Goal: Task Accomplishment & Management: Manage account settings

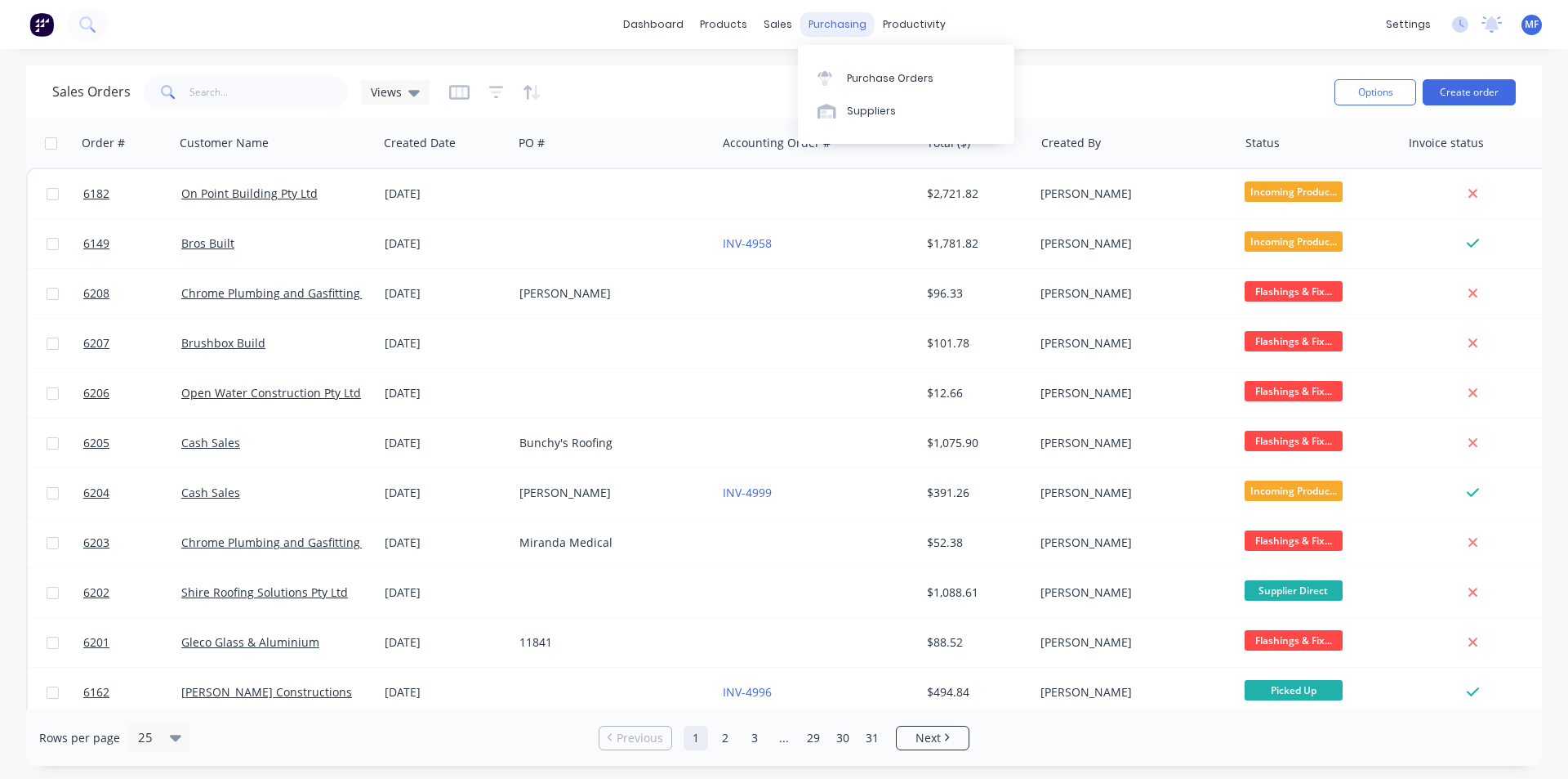
click at [826, 29] on div "purchasing" at bounding box center [837, 25] width 74 height 25
click at [863, 69] on link "Purchase Orders" at bounding box center [906, 78] width 217 height 33
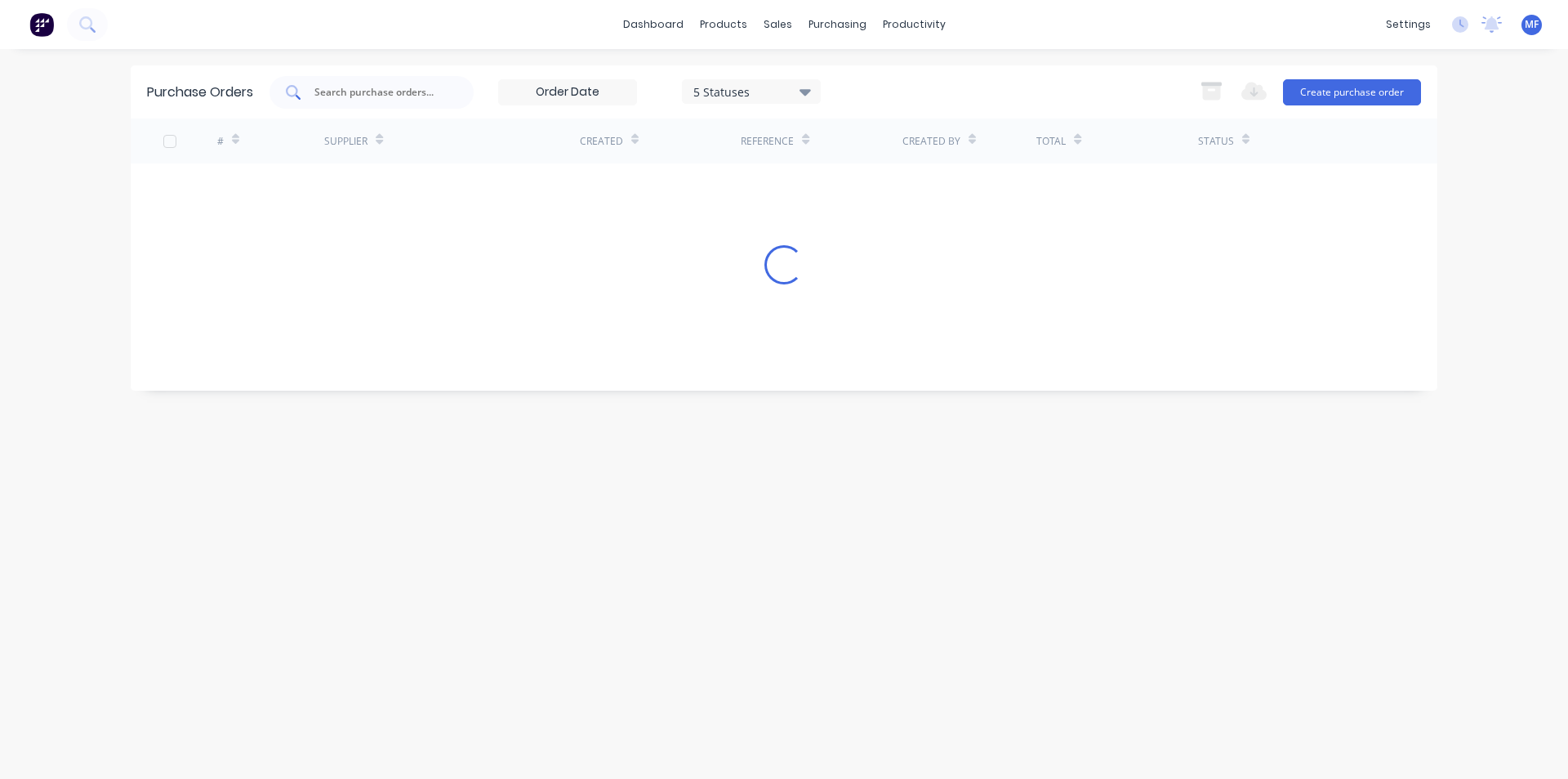
click at [342, 86] on input "text" at bounding box center [380, 93] width 136 height 17
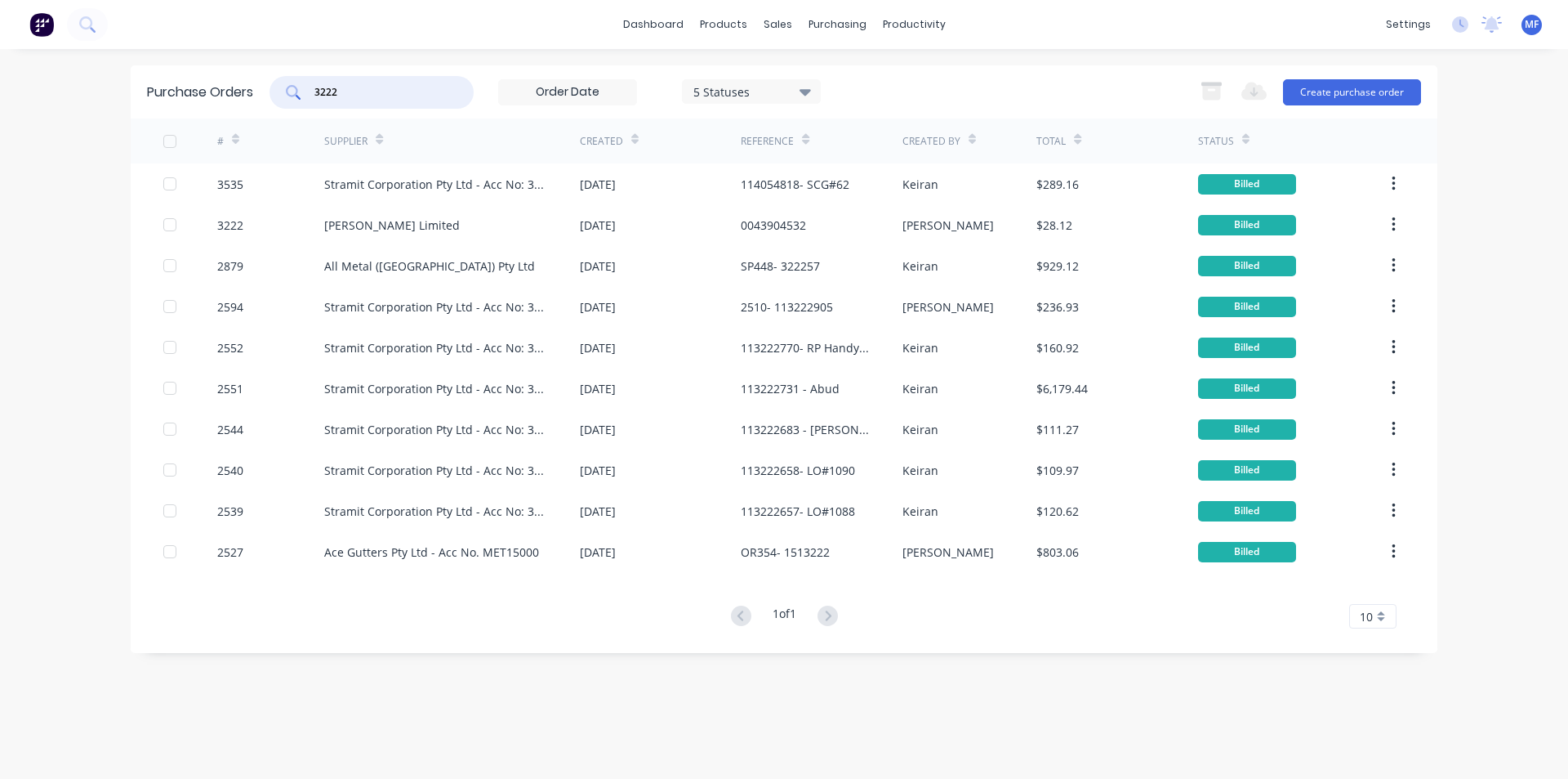
click at [346, 90] on input "3222" at bounding box center [380, 93] width 136 height 17
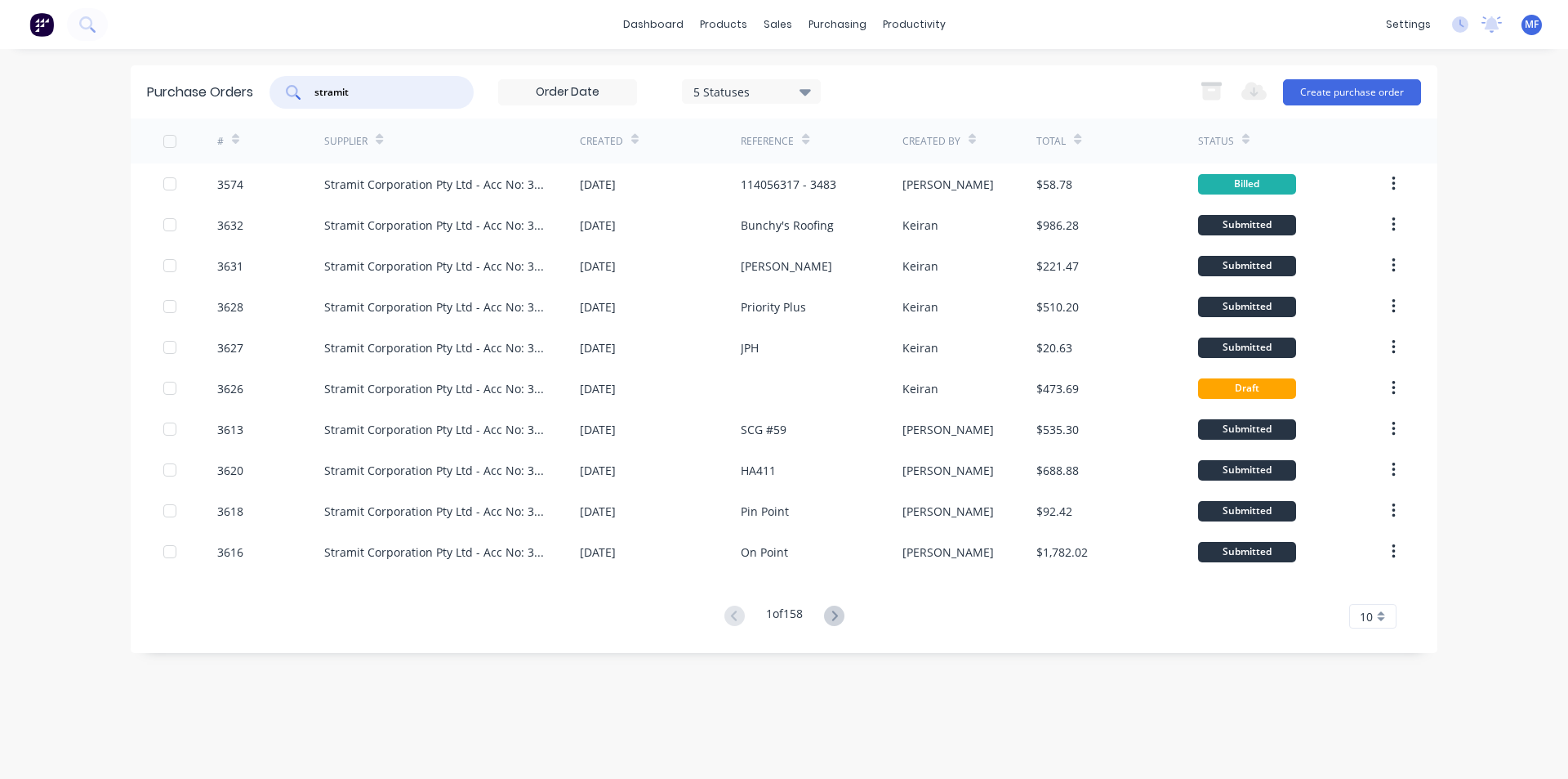
click at [377, 94] on input "stramit" at bounding box center [380, 93] width 136 height 17
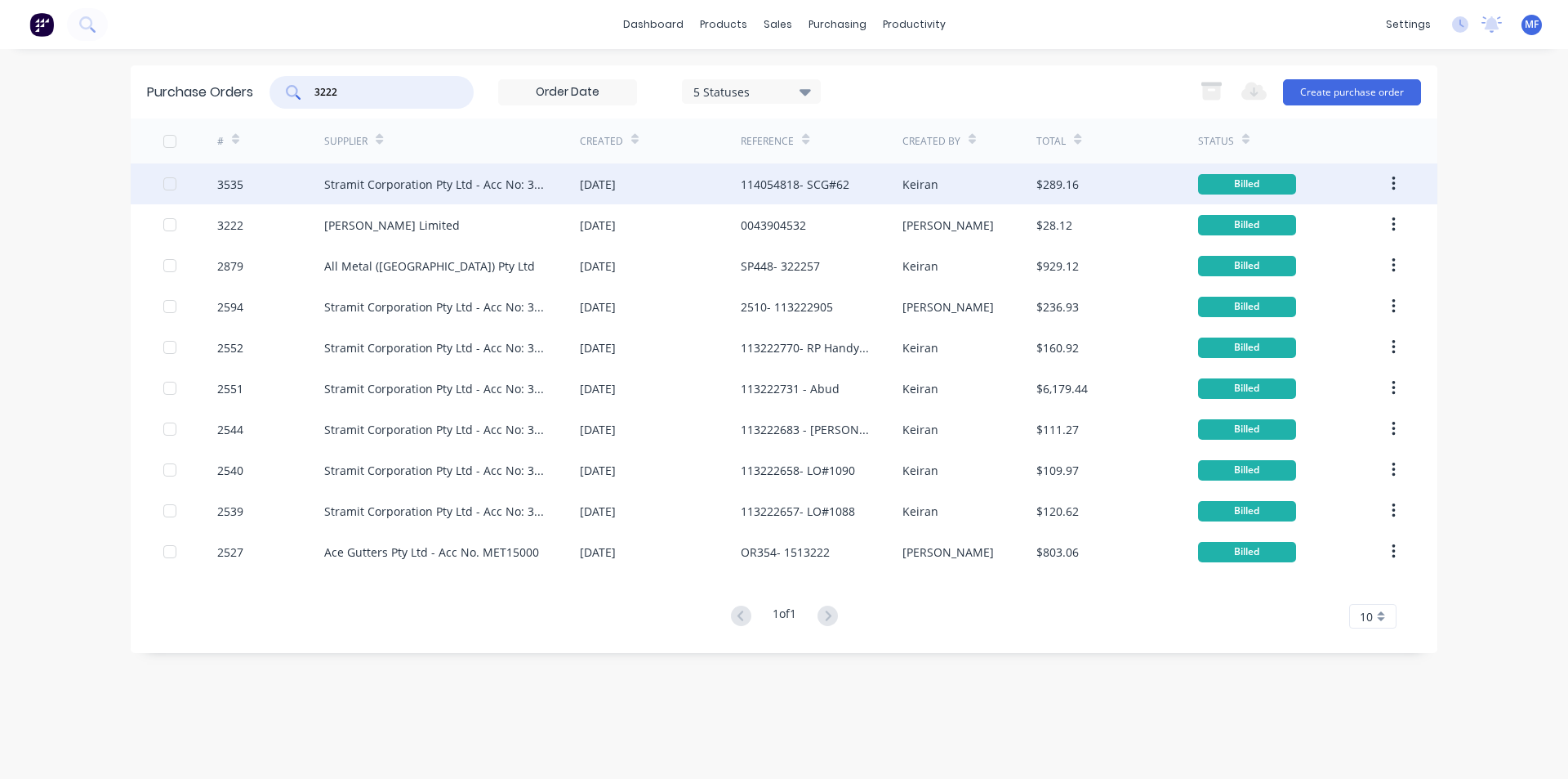
type input "3222"
click at [412, 182] on div "Stramit Corporation Pty Ltd - Acc No: 32915" at bounding box center [436, 184] width 223 height 17
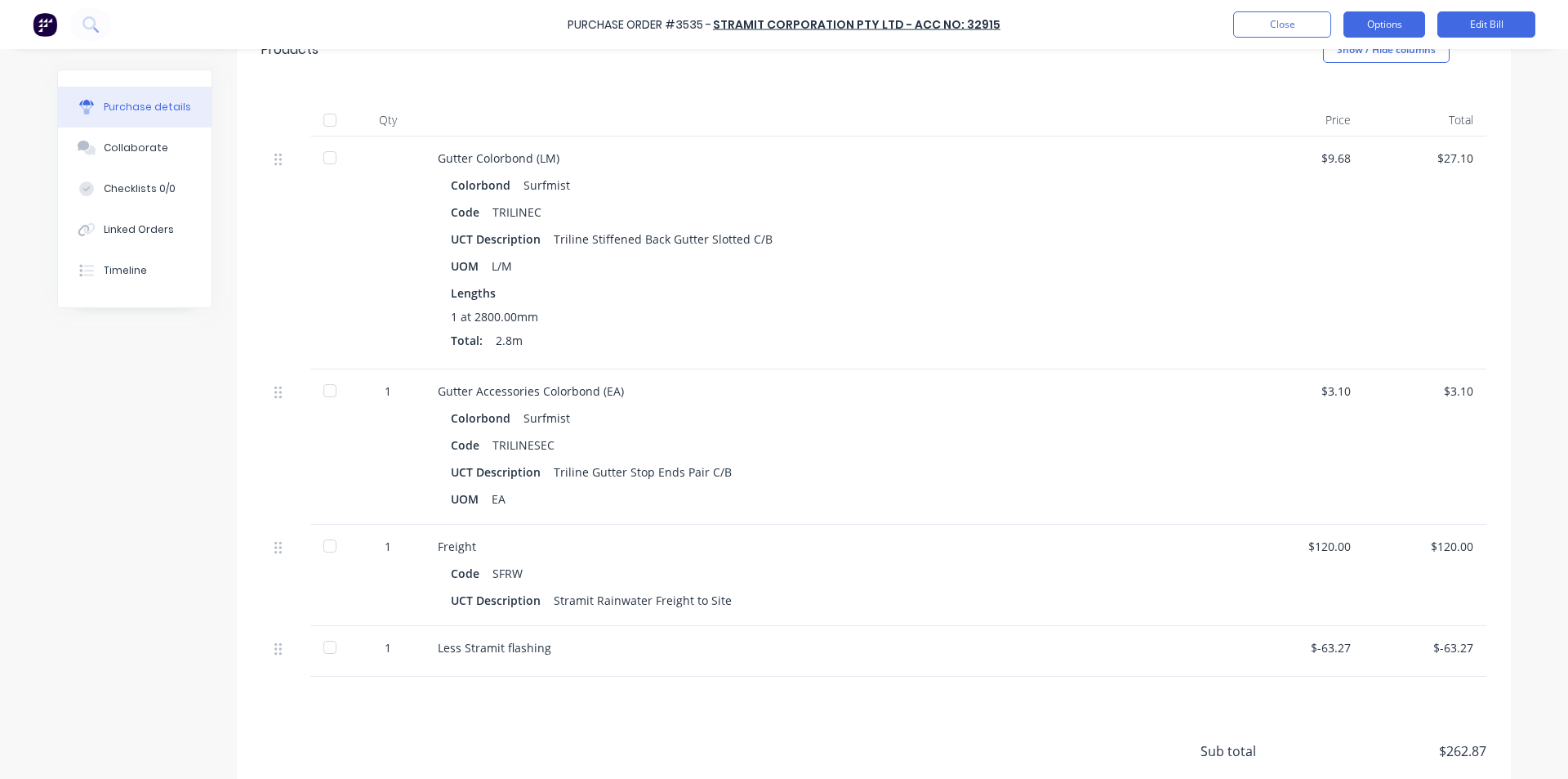
scroll to position [899, 0]
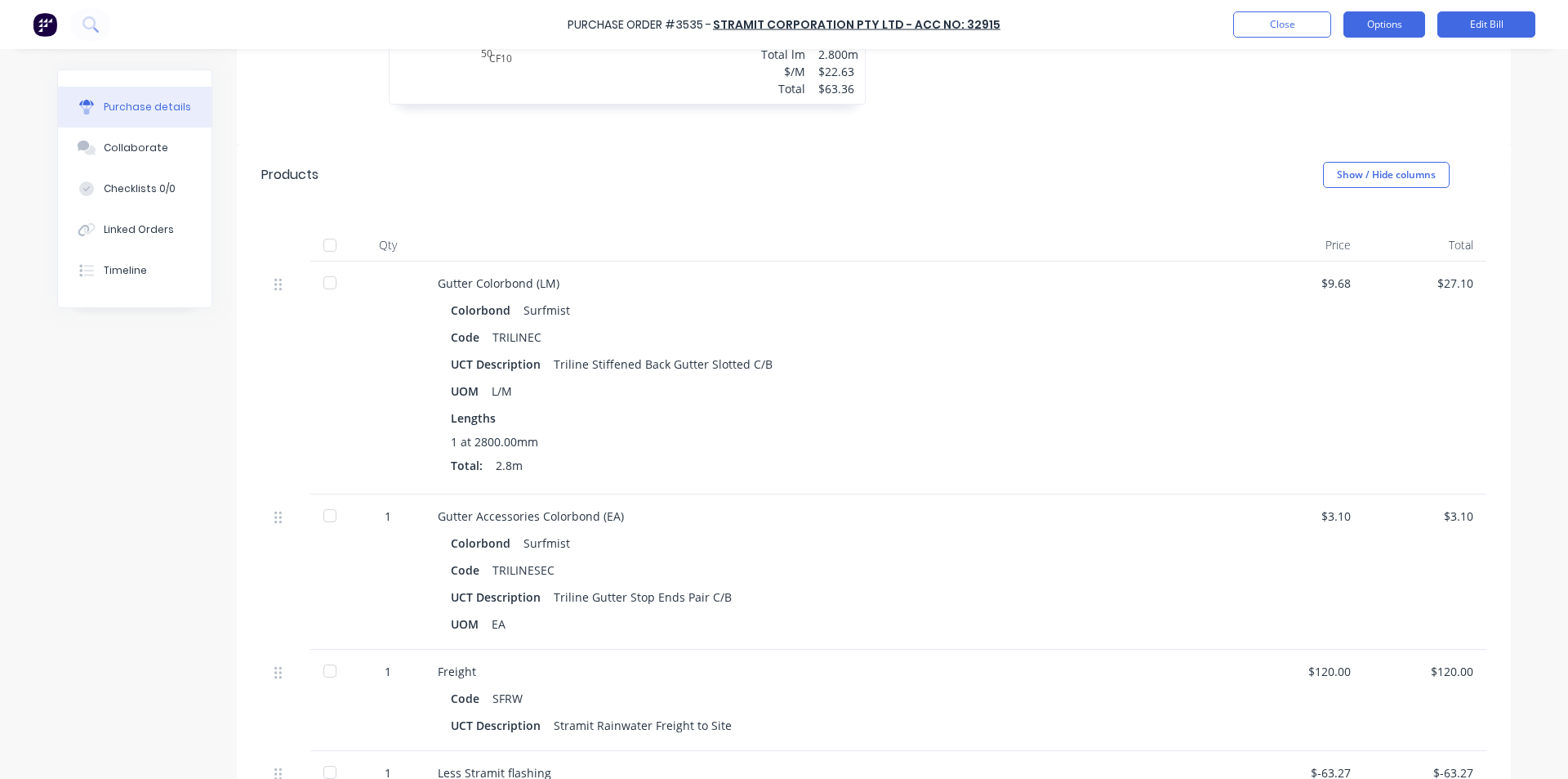
click at [1385, 31] on button "Options" at bounding box center [1384, 25] width 82 height 26
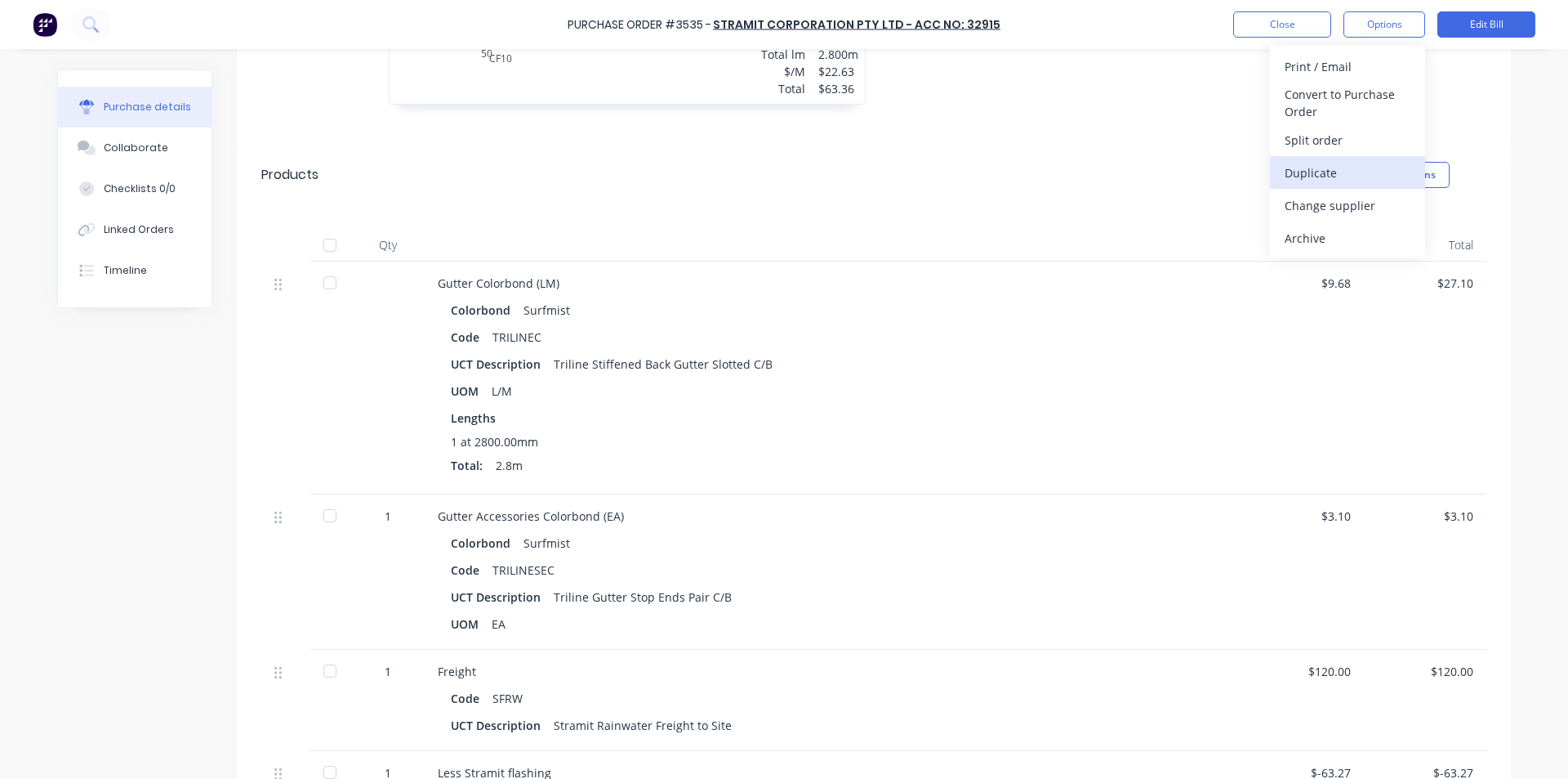
click at [1313, 174] on div "Duplicate" at bounding box center [1347, 173] width 126 height 24
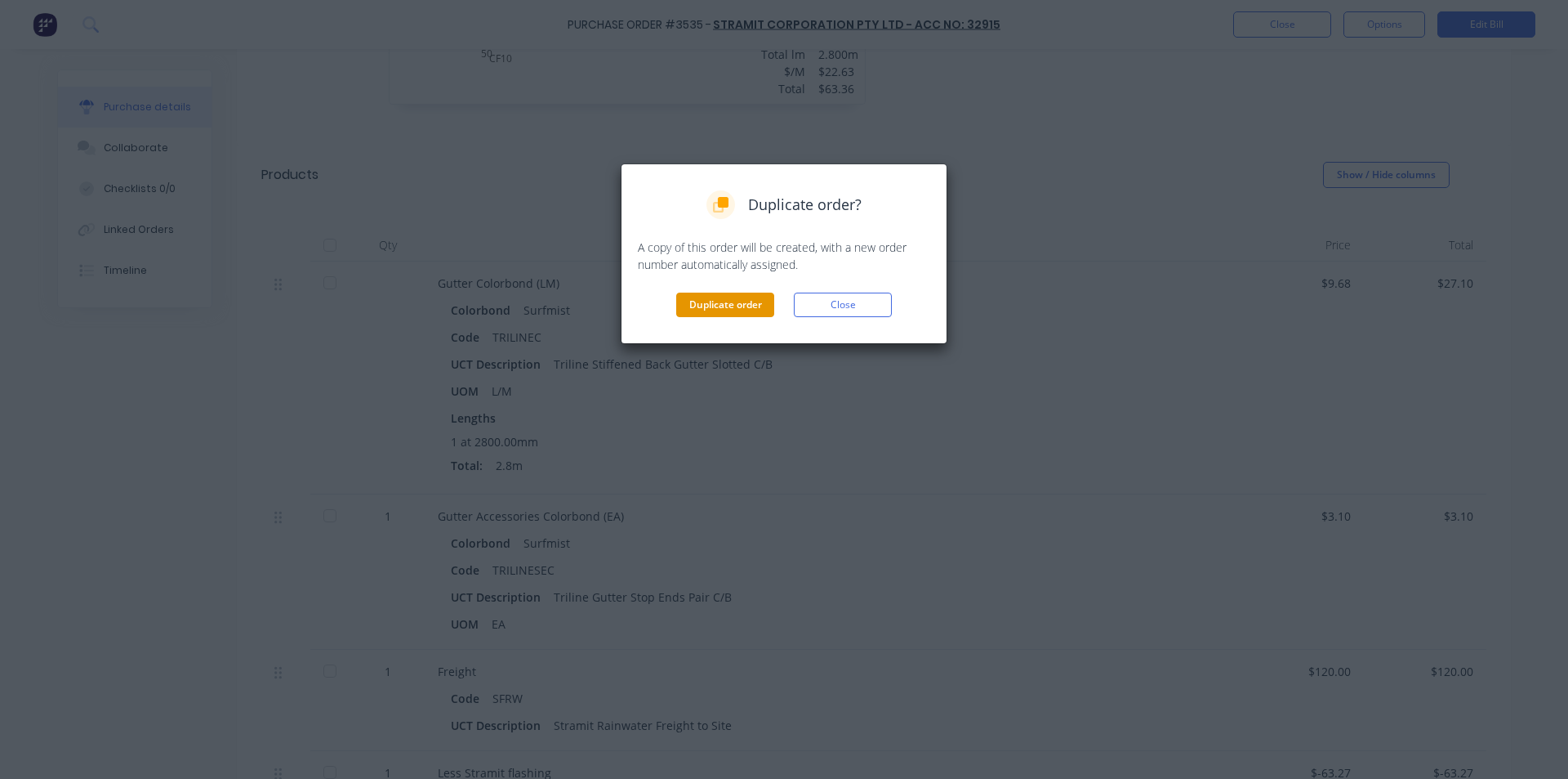
click at [746, 310] on button "Duplicate order" at bounding box center [725, 305] width 98 height 25
type textarea "x"
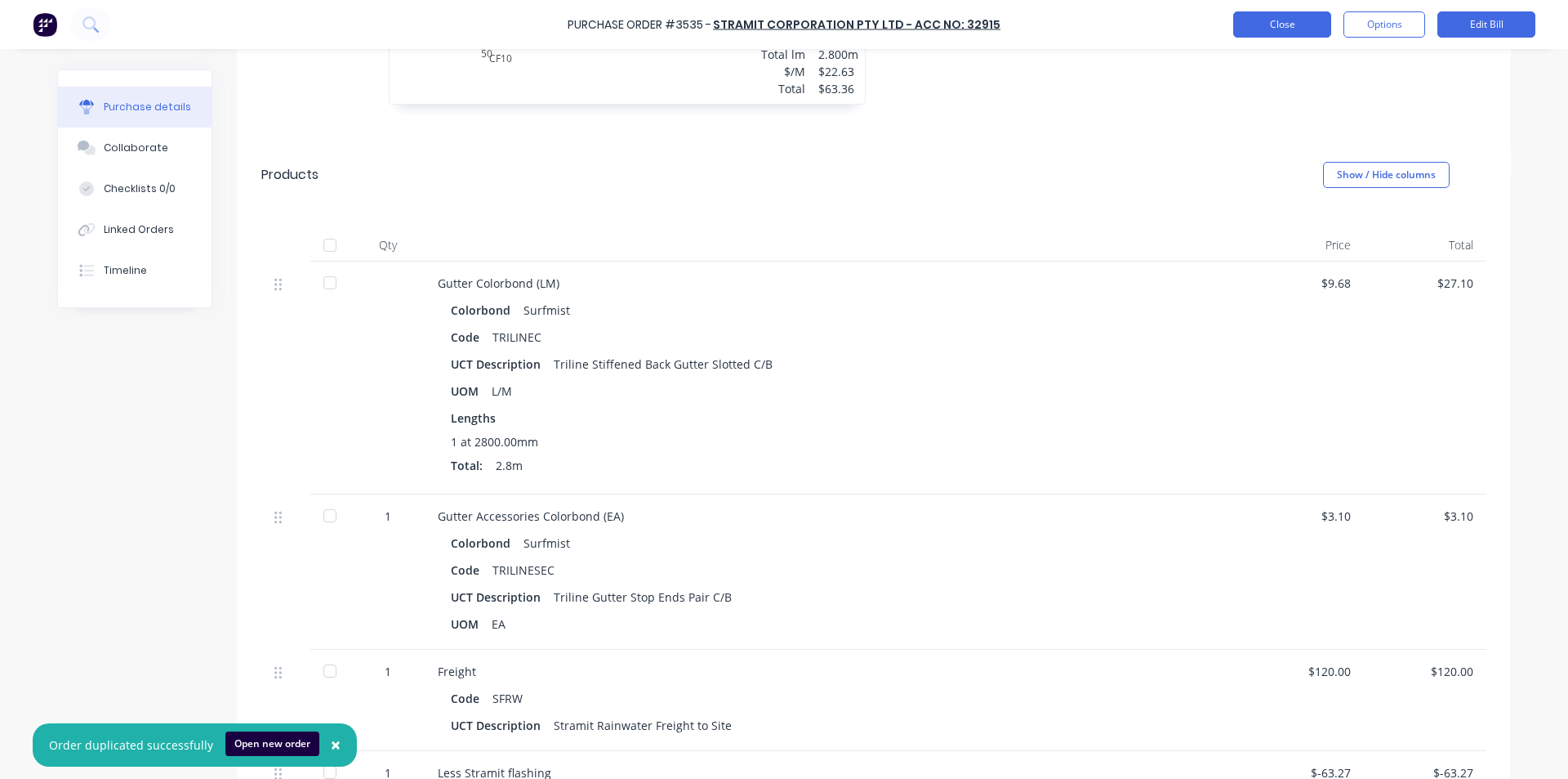
click at [1262, 24] on button "Close" at bounding box center [1282, 25] width 98 height 26
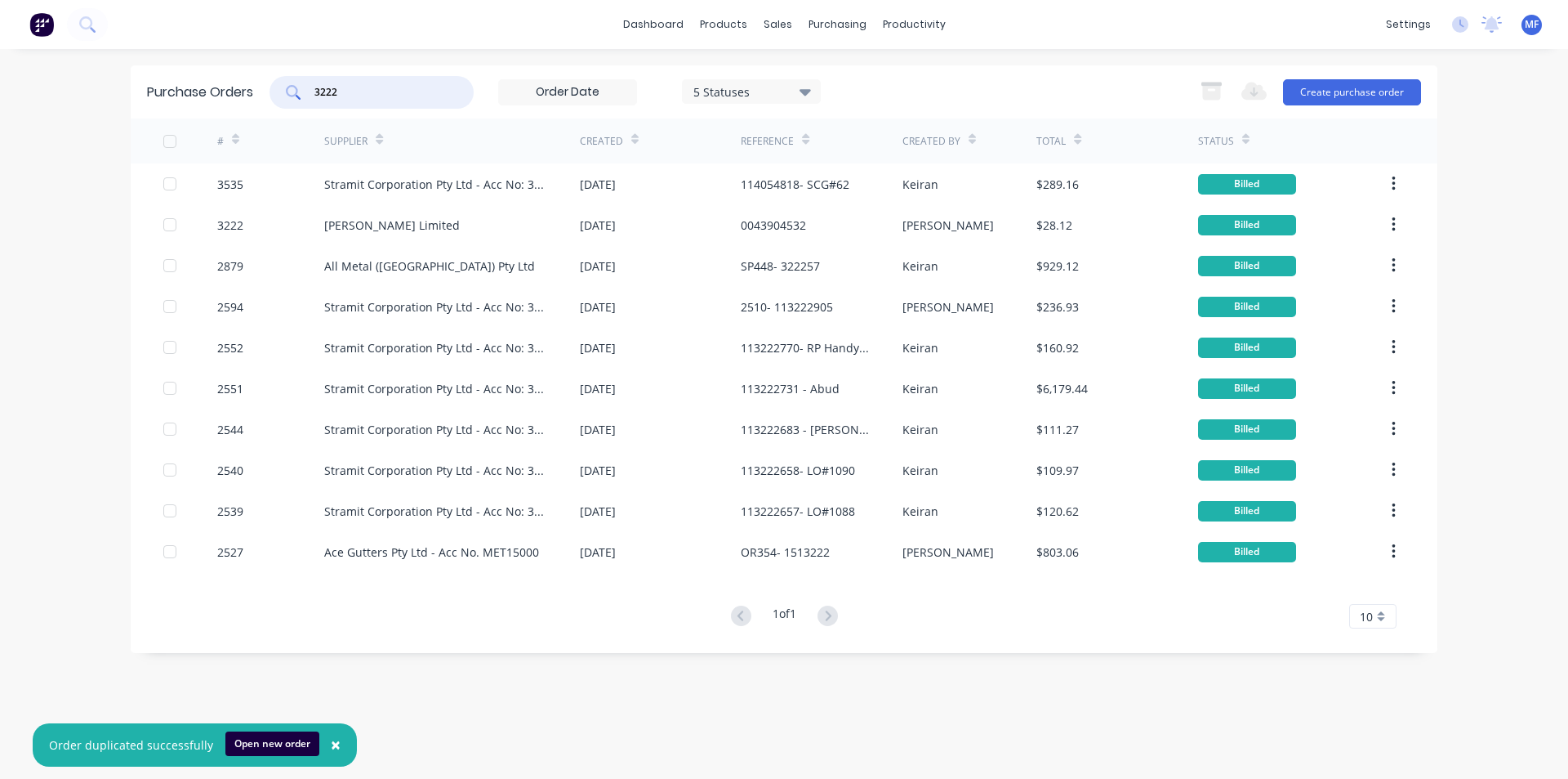
click at [366, 92] on input "3222" at bounding box center [380, 93] width 136 height 17
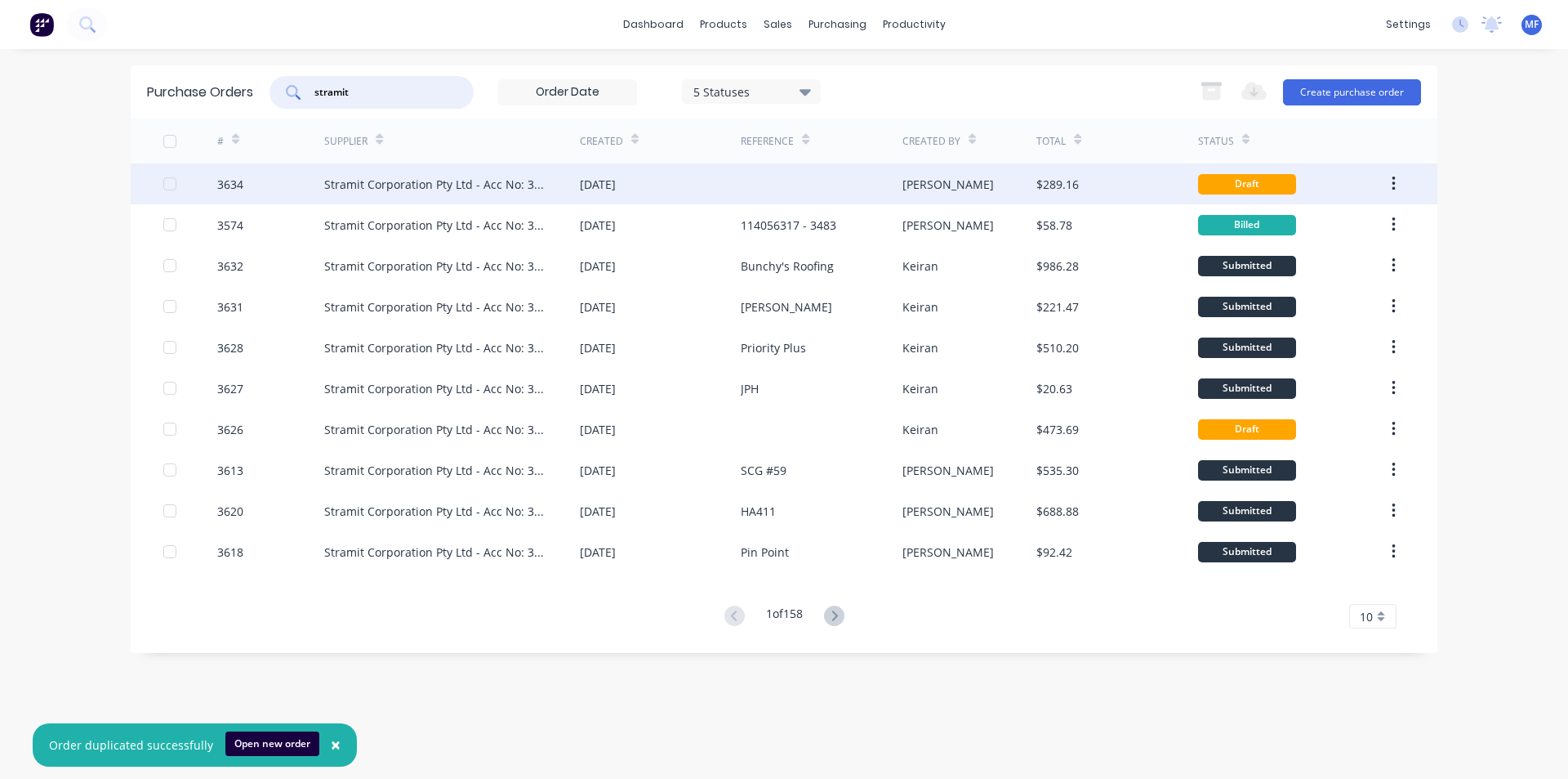
type input "stramit"
click at [503, 179] on div "Stramit Corporation Pty Ltd - Acc No: 32915" at bounding box center [436, 184] width 223 height 17
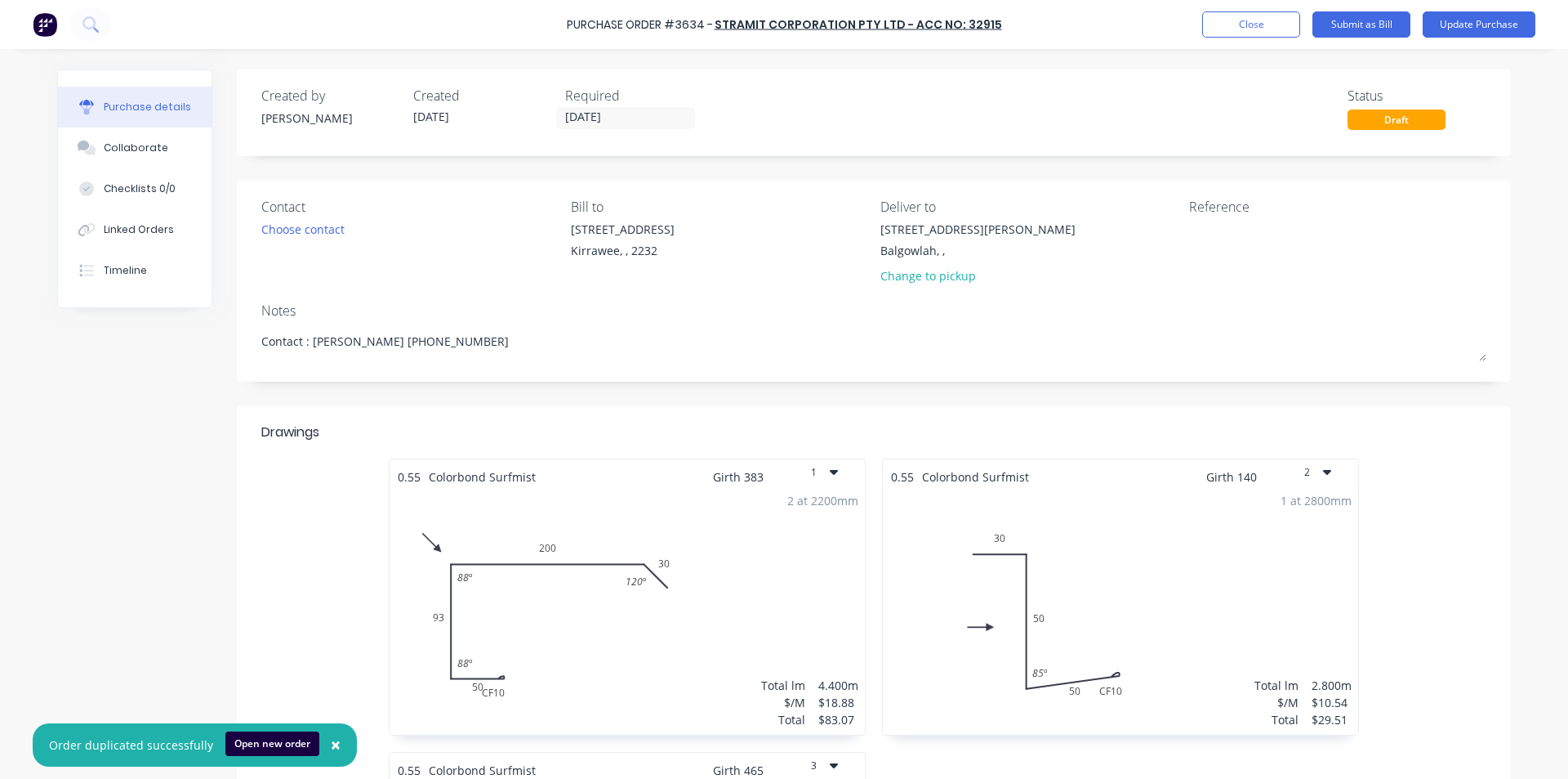
type textarea "x"
click at [1210, 246] on textarea at bounding box center [1291, 239] width 204 height 36
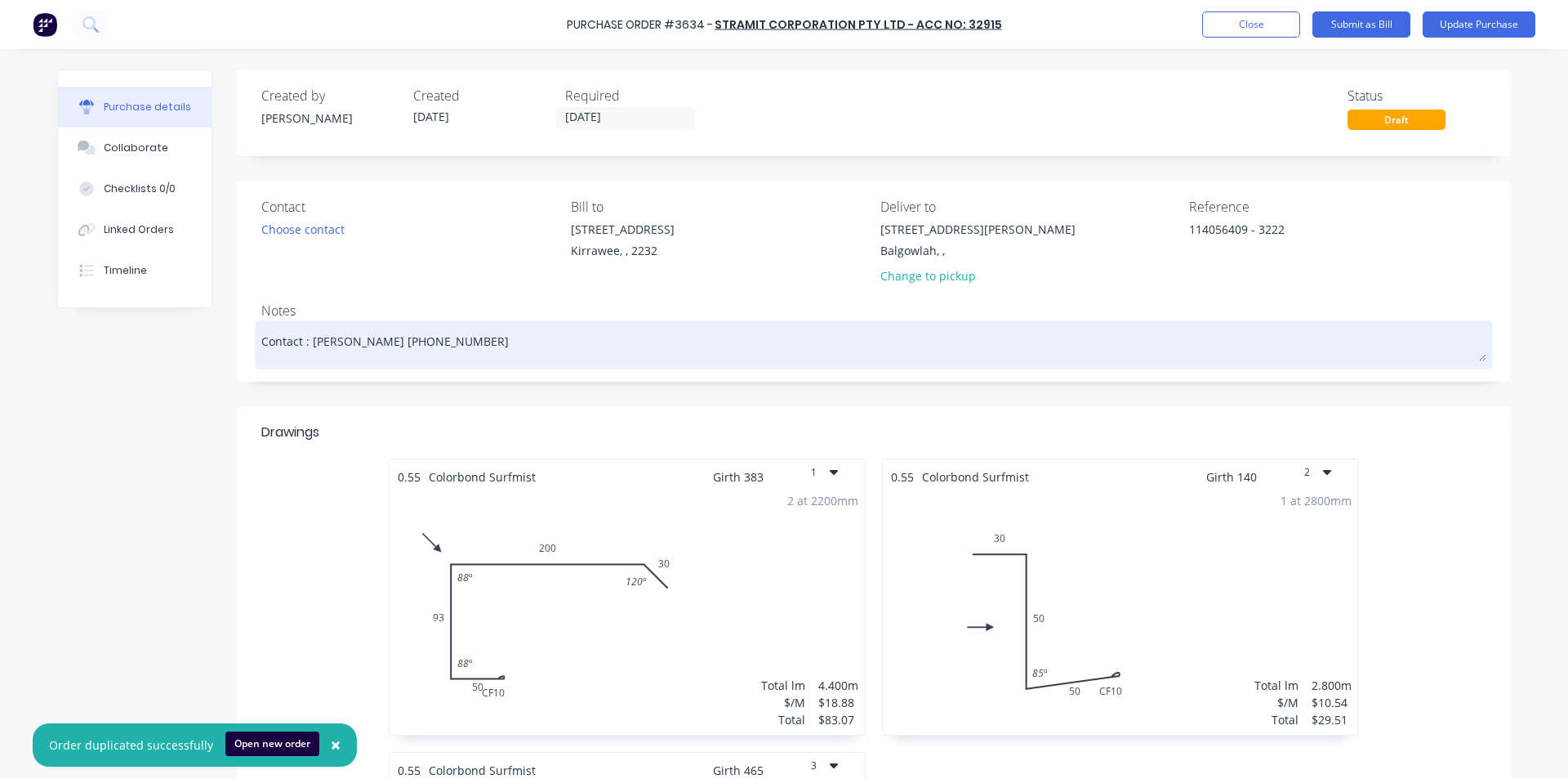
type textarea "114056409 - 3222"
type textarea "x"
type textarea "114056409 - 3222"
click at [1194, 359] on textarea "Contact : [PERSON_NAME] [PHONE_NUMBER]" at bounding box center [874, 342] width 1225 height 36
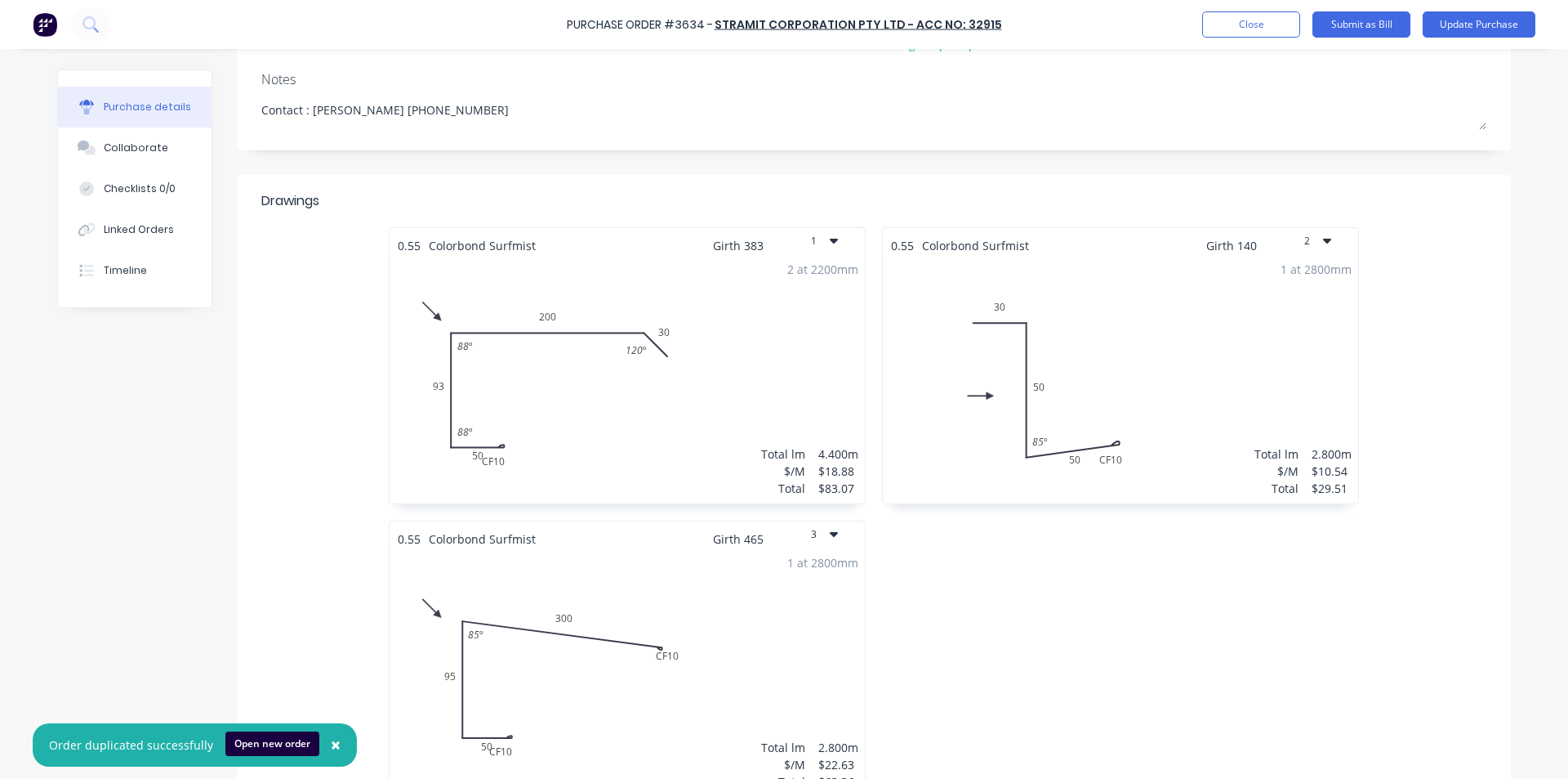
scroll to position [245, 0]
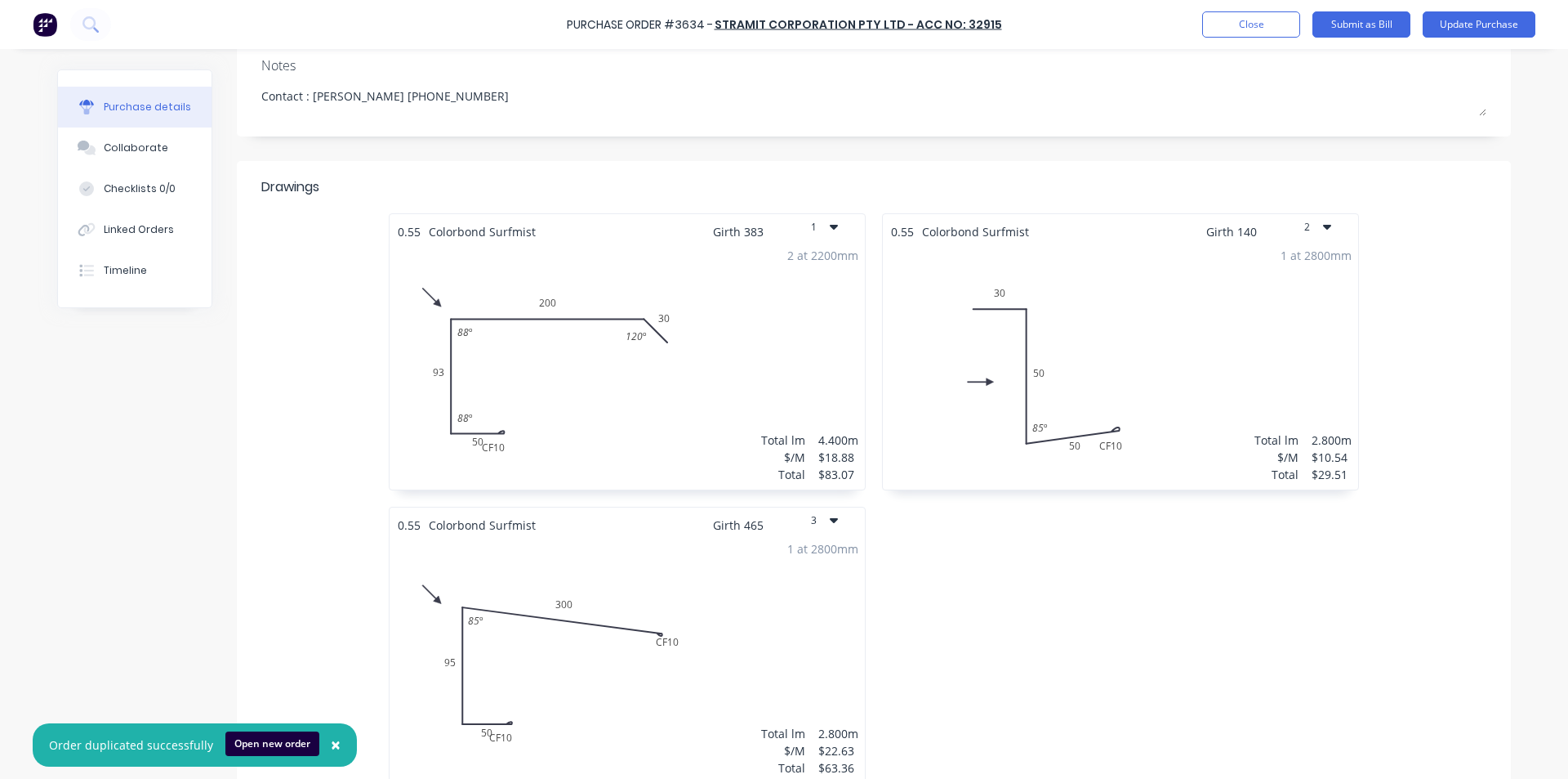
click at [1327, 222] on button "2" at bounding box center [1317, 227] width 82 height 26
drag, startPoint x: 1283, startPoint y: 268, endPoint x: 1232, endPoint y: 270, distance: 51.0
click at [1282, 268] on div "Delete" at bounding box center [1280, 269] width 126 height 24
click at [831, 230] on icon "button" at bounding box center [834, 227] width 8 height 13
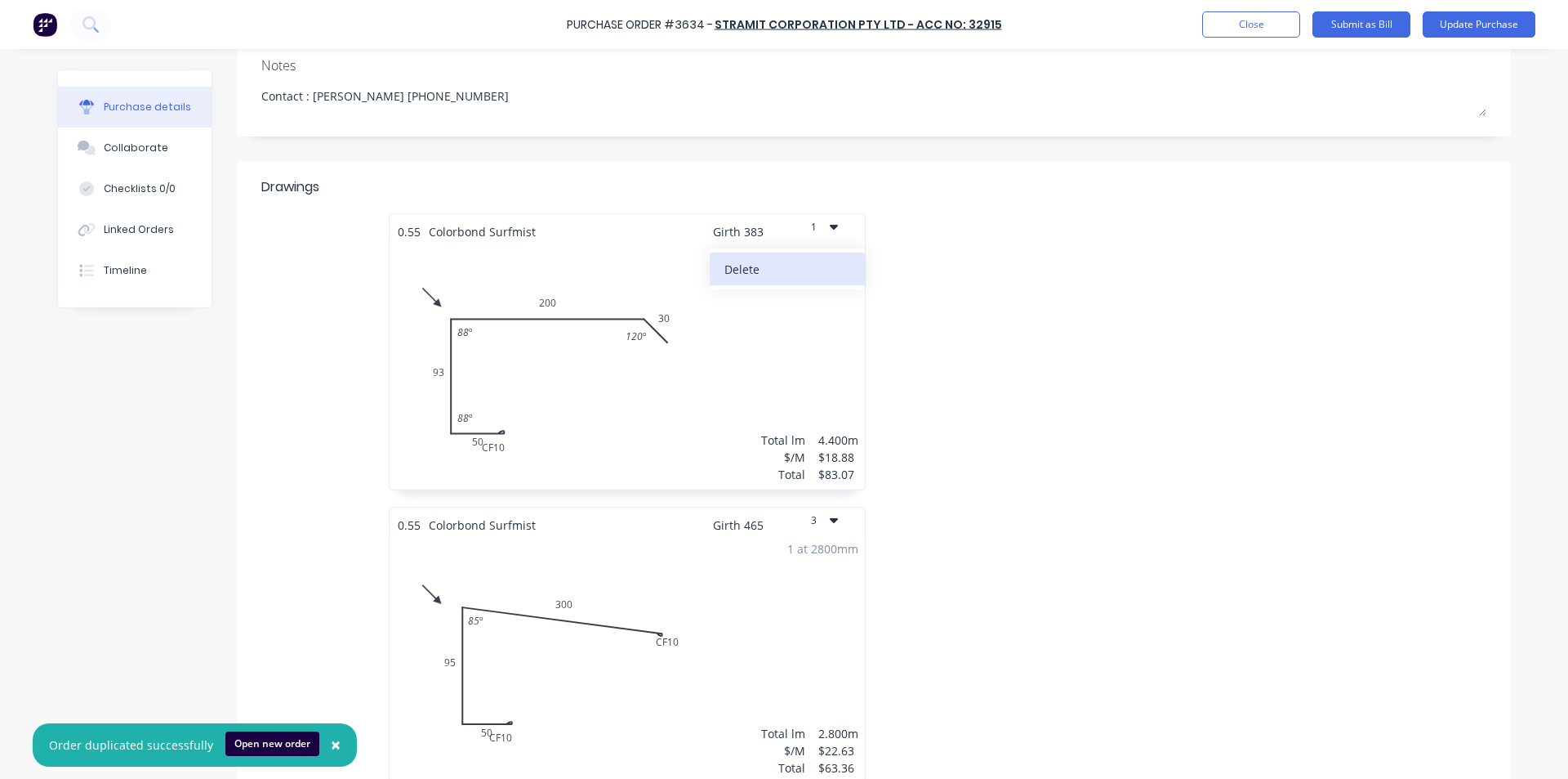
click at [822, 262] on div "Delete" at bounding box center [787, 269] width 126 height 24
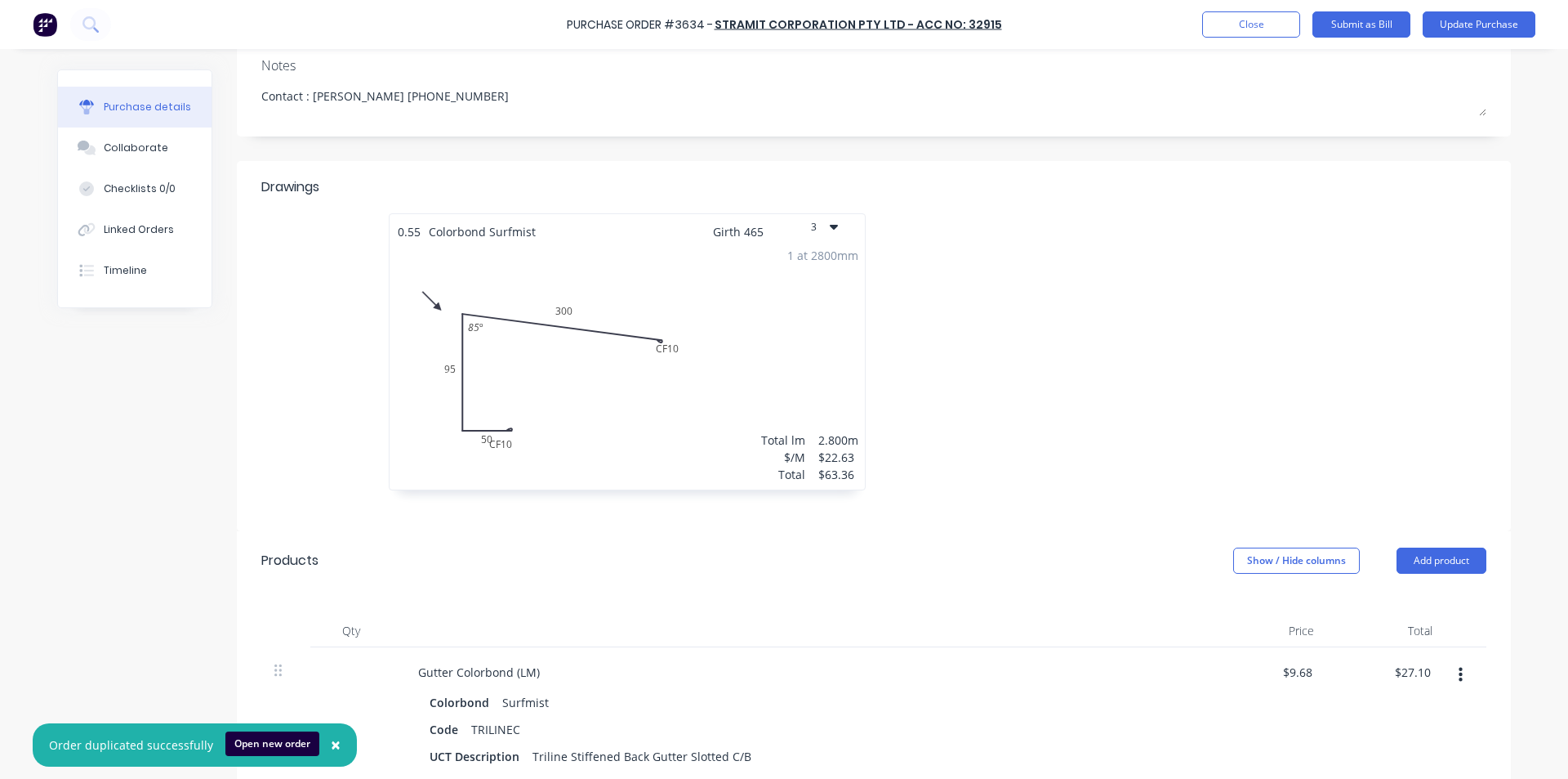
click at [830, 232] on icon "button" at bounding box center [834, 227] width 8 height 13
click at [801, 275] on div "Delete" at bounding box center [787, 269] width 126 height 24
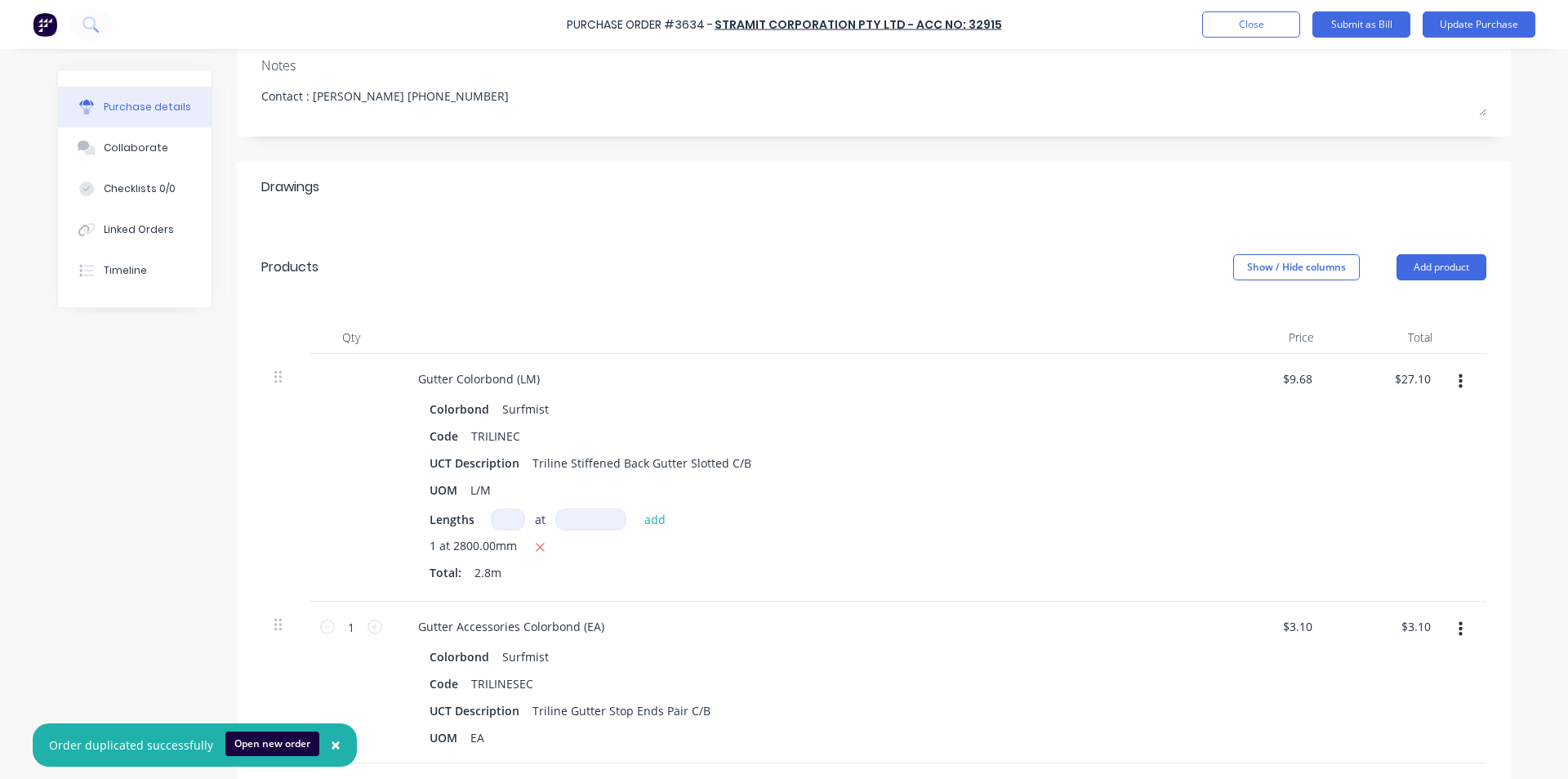
click at [1459, 385] on icon "button" at bounding box center [1461, 382] width 4 height 18
click at [1366, 523] on button "Delete" at bounding box center [1410, 523] width 139 height 33
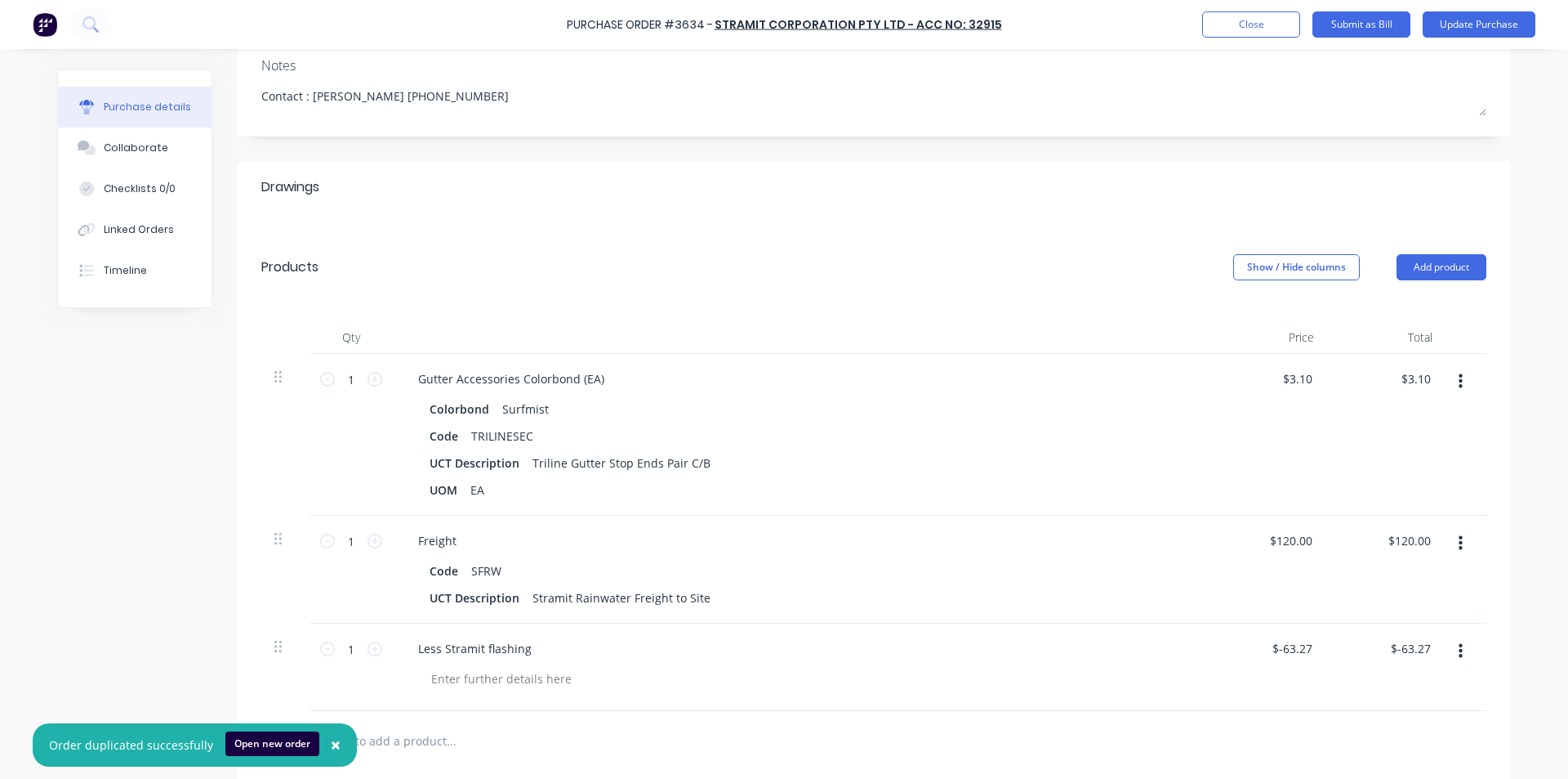
click at [1459, 538] on icon "button" at bounding box center [1461, 543] width 4 height 18
click at [1386, 681] on button "Delete" at bounding box center [1410, 685] width 139 height 33
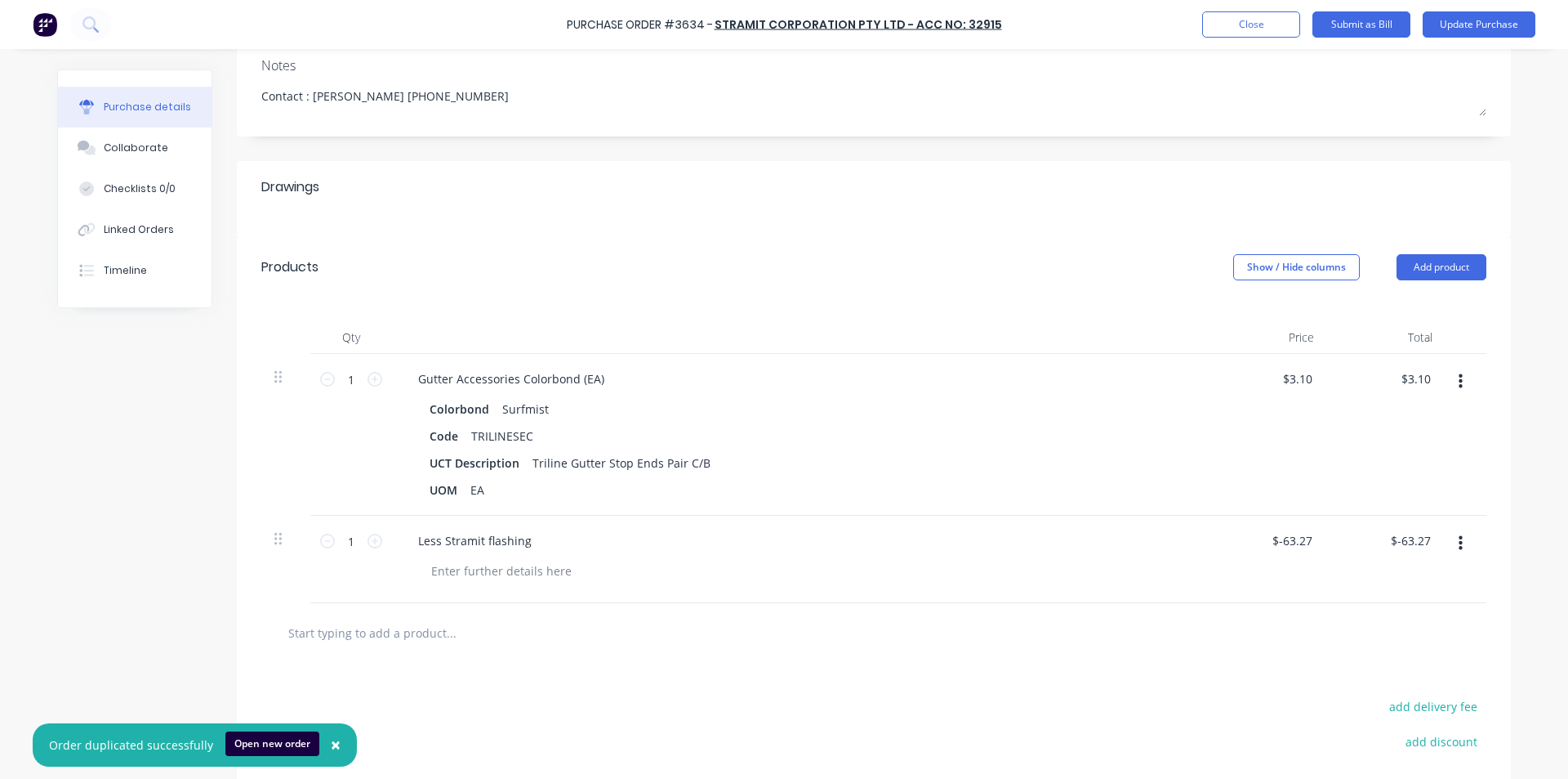
click at [1447, 547] on button "button" at bounding box center [1461, 543] width 38 height 30
click at [1389, 681] on button "Delete" at bounding box center [1410, 685] width 139 height 33
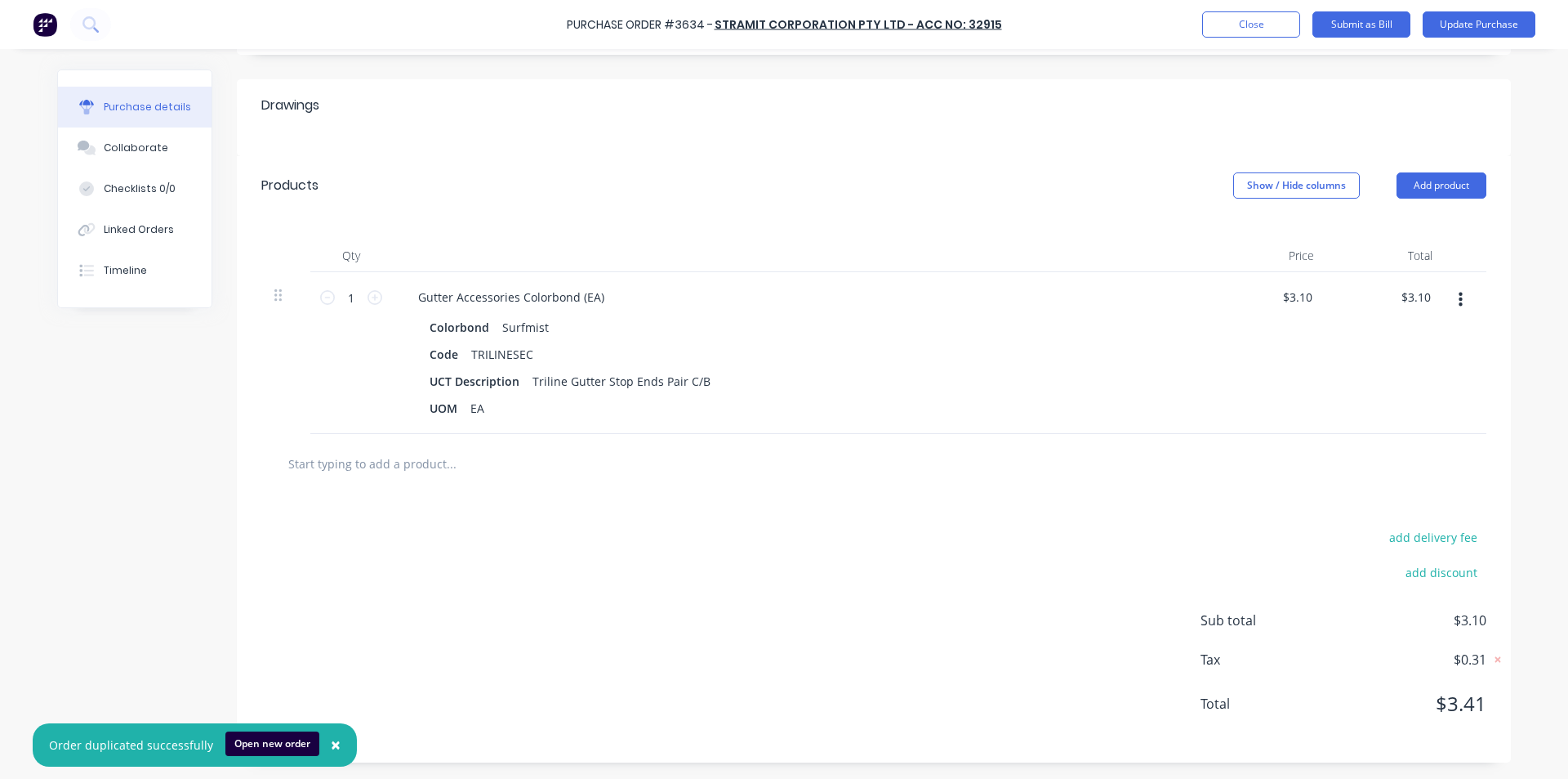
scroll to position [0, 0]
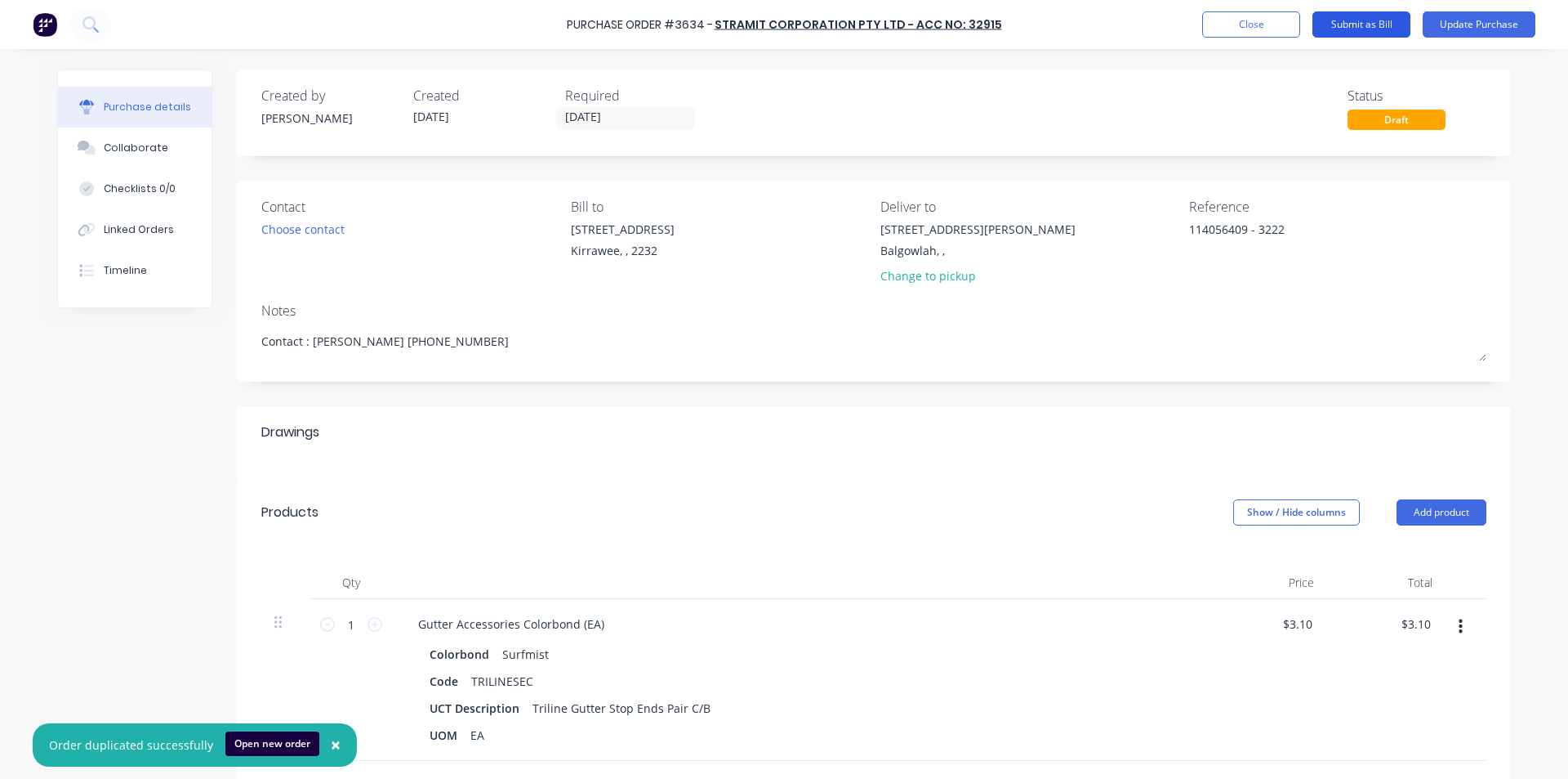
click at [1395, 30] on button "Submit as Bill" at bounding box center [1361, 25] width 98 height 26
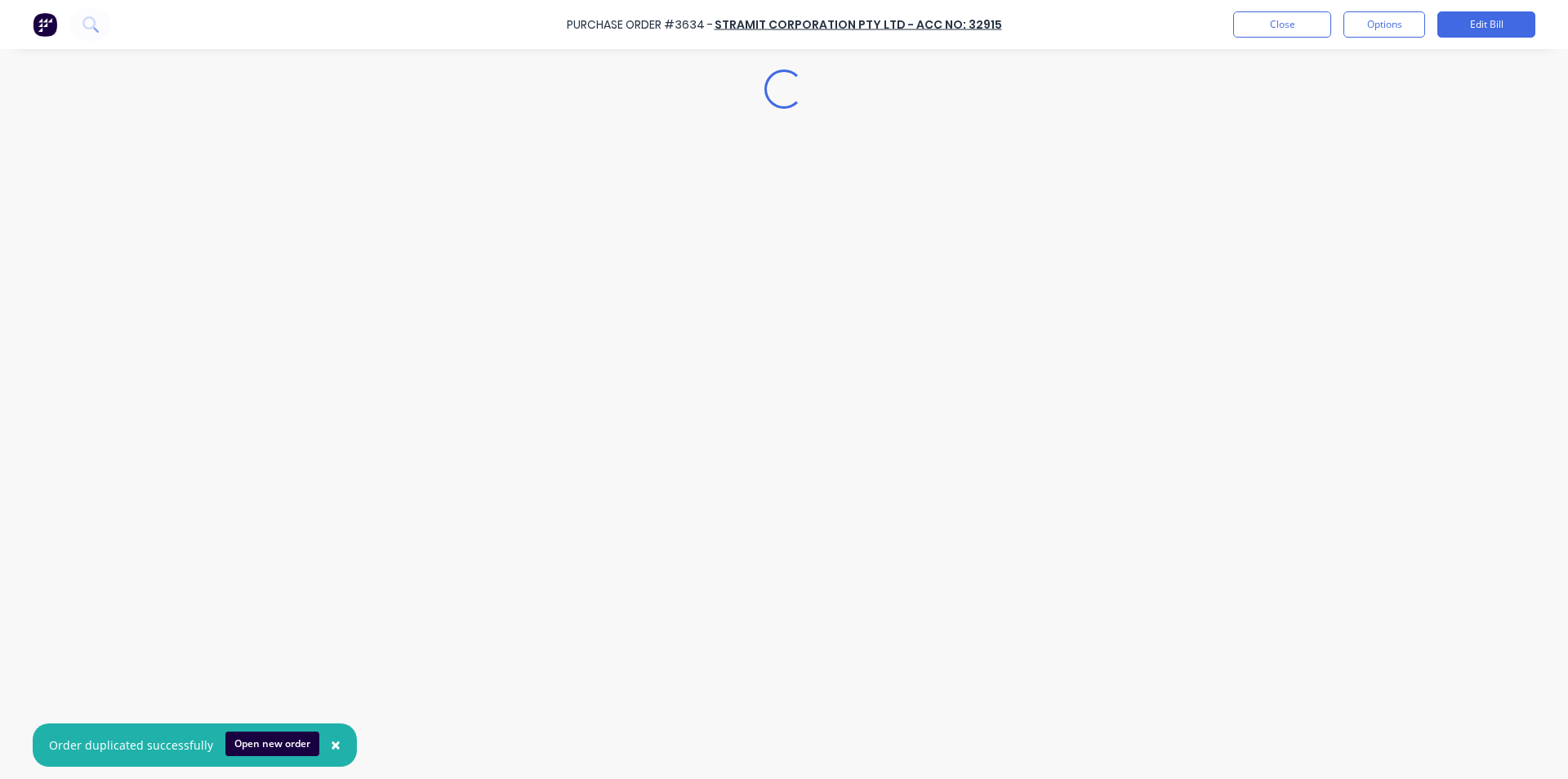
type textarea "x"
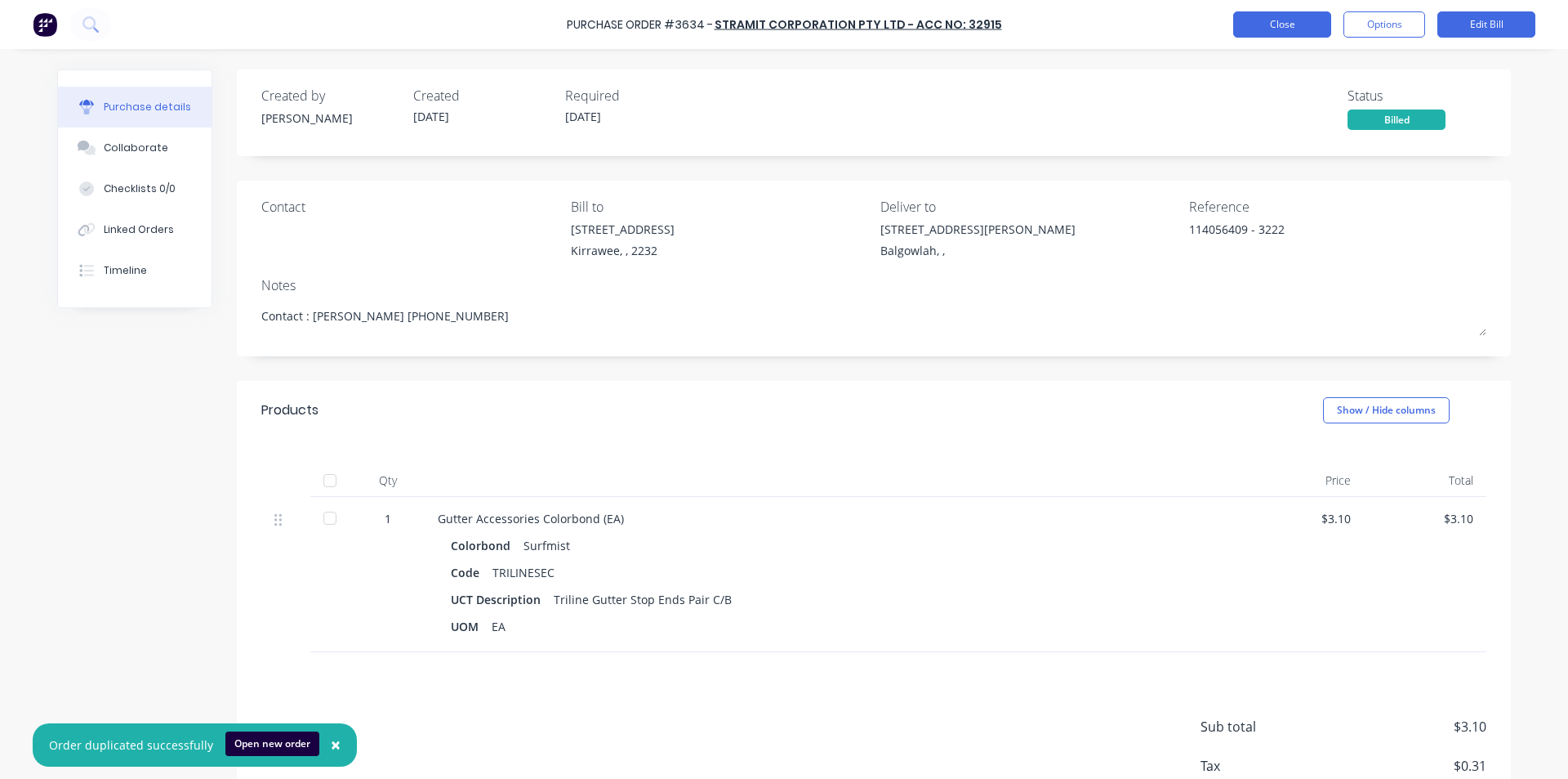
click at [1301, 22] on button "Close" at bounding box center [1282, 25] width 98 height 26
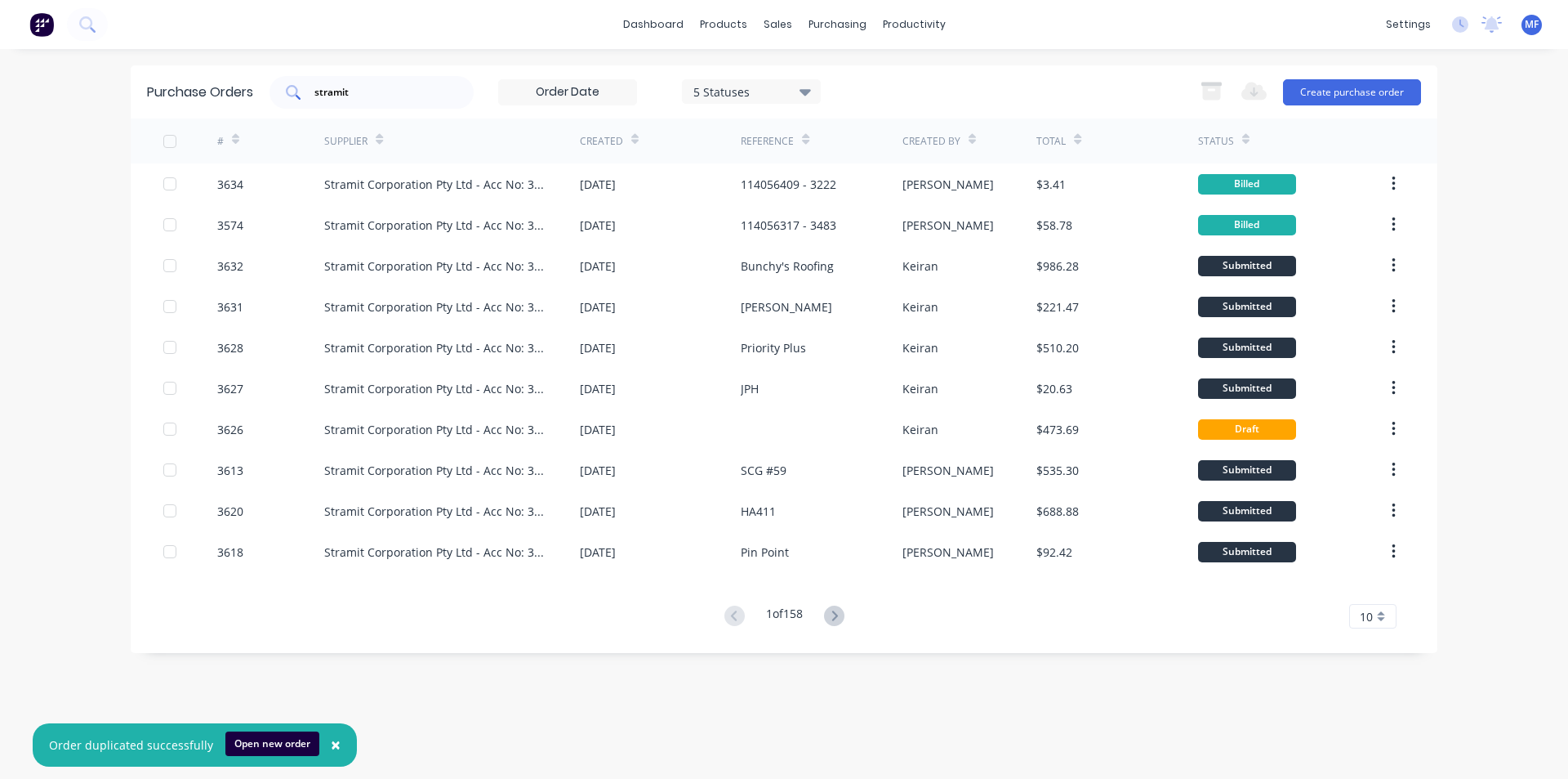
click at [390, 88] on input "stramit" at bounding box center [380, 93] width 136 height 17
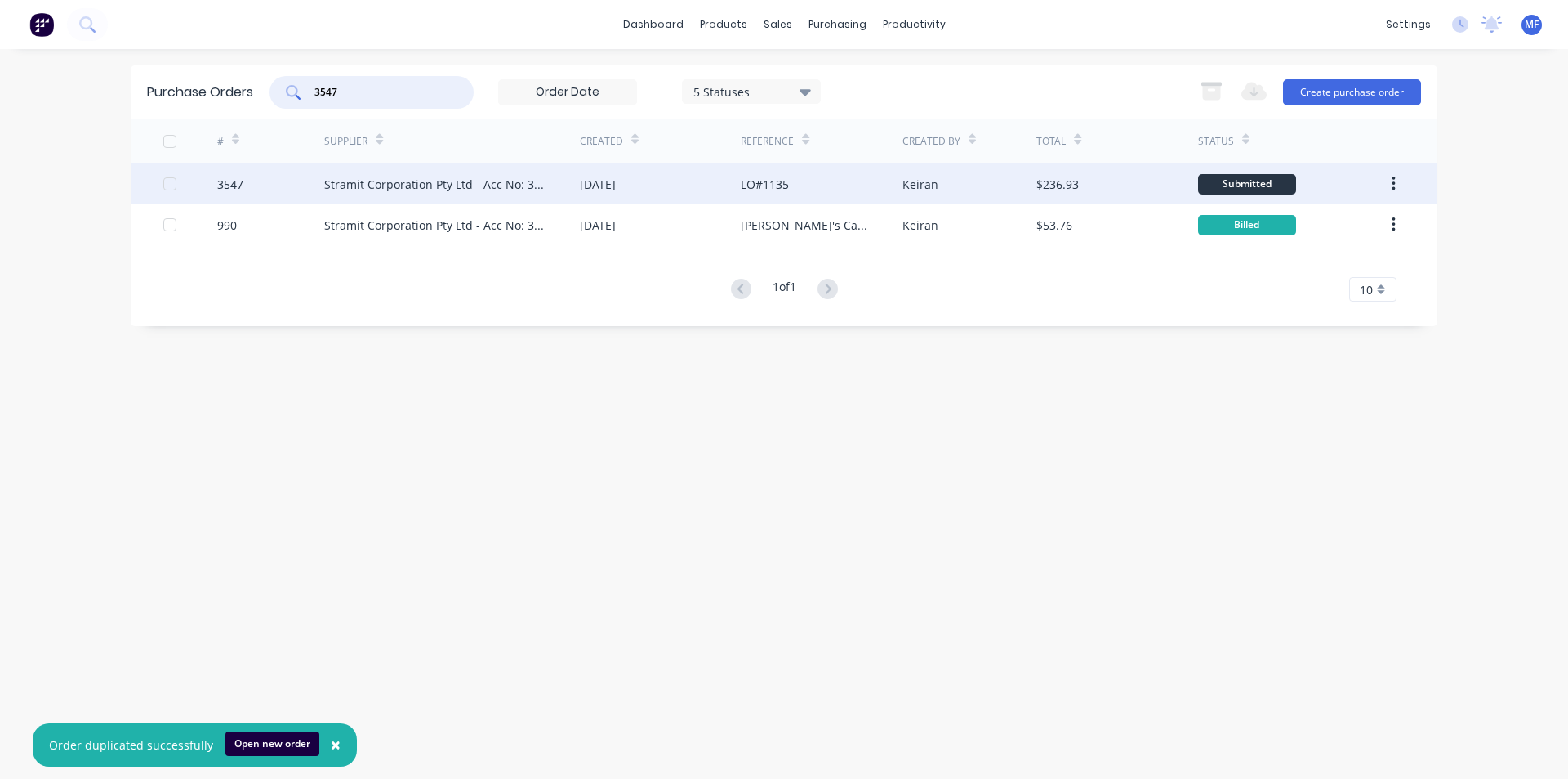
type input "3547"
click at [405, 175] on div "Stramit Corporation Pty Ltd - Acc No: 32915" at bounding box center [436, 184] width 223 height 17
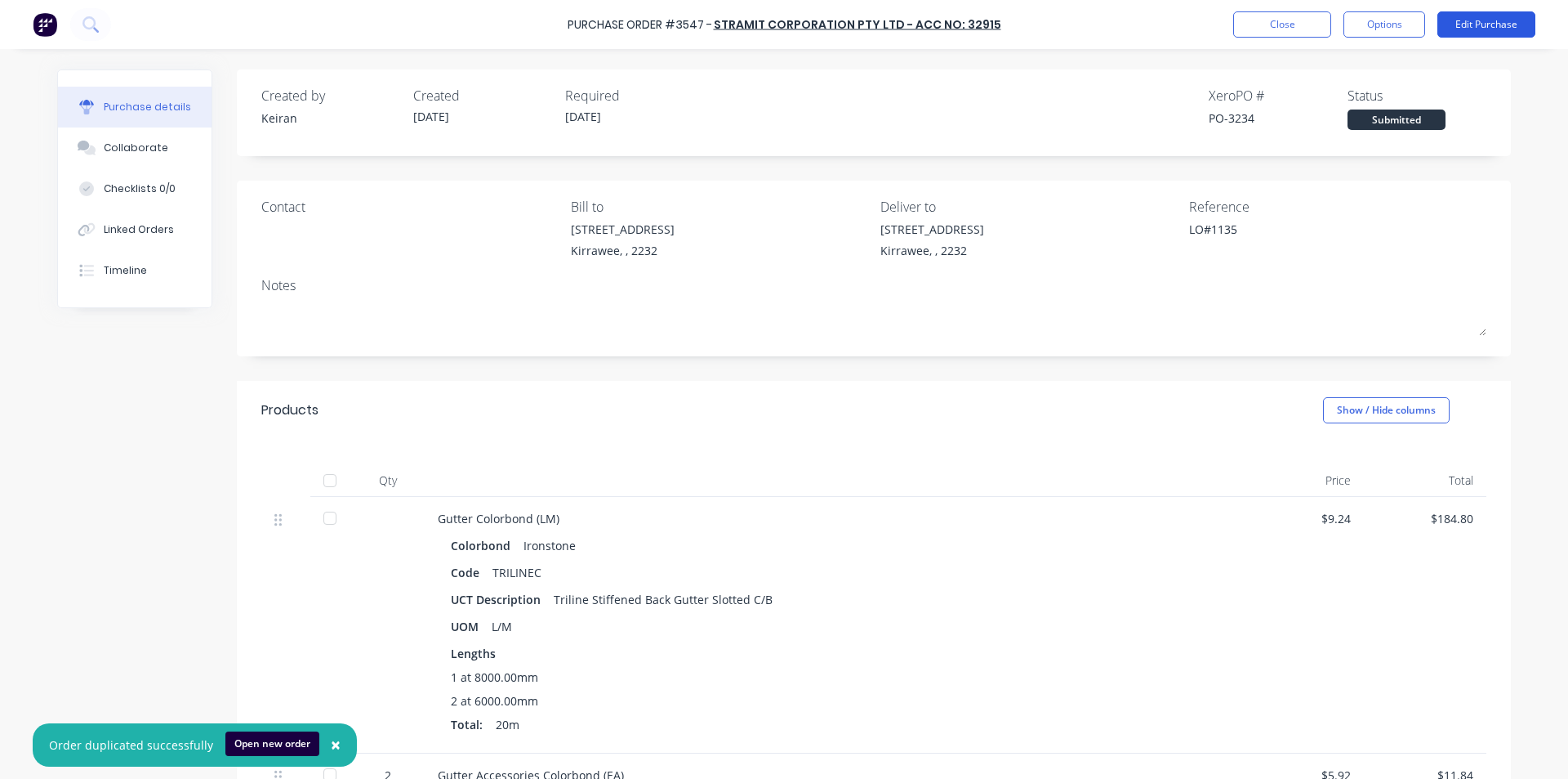
click at [1467, 21] on button "Edit Purchase" at bounding box center [1486, 25] width 98 height 26
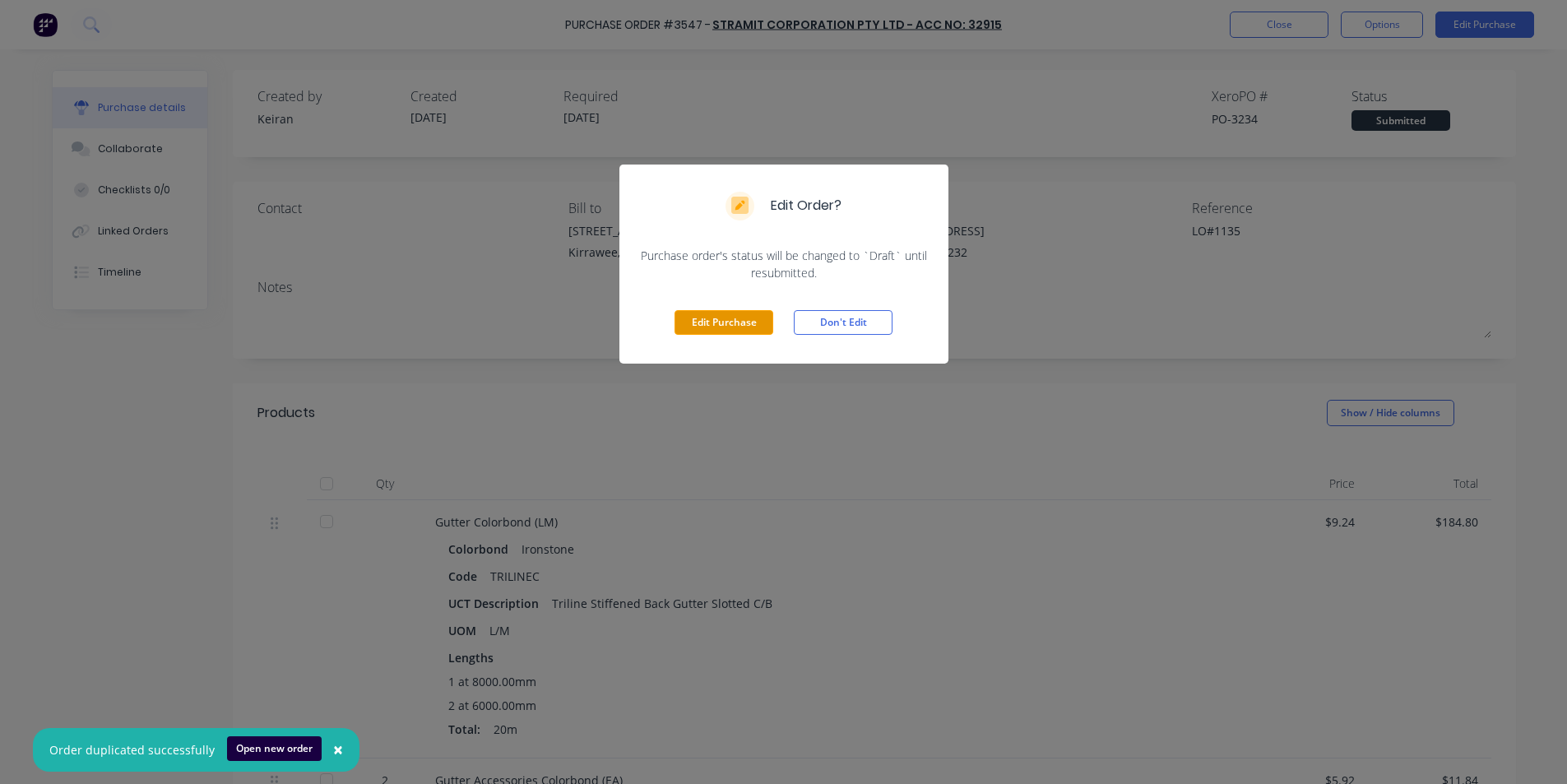
click at [756, 326] on button "Edit Purchase" at bounding box center [724, 322] width 99 height 25
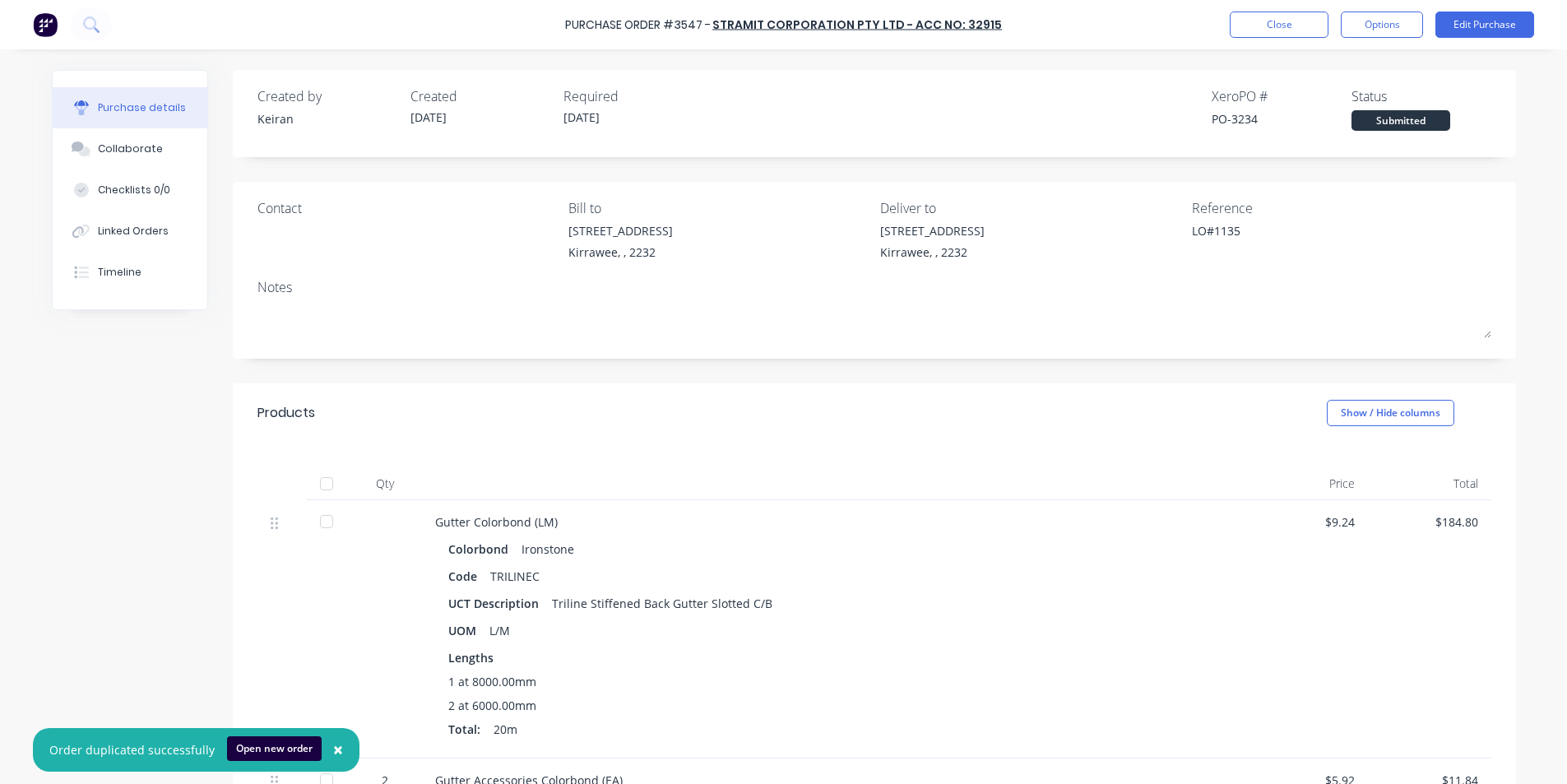
type textarea "x"
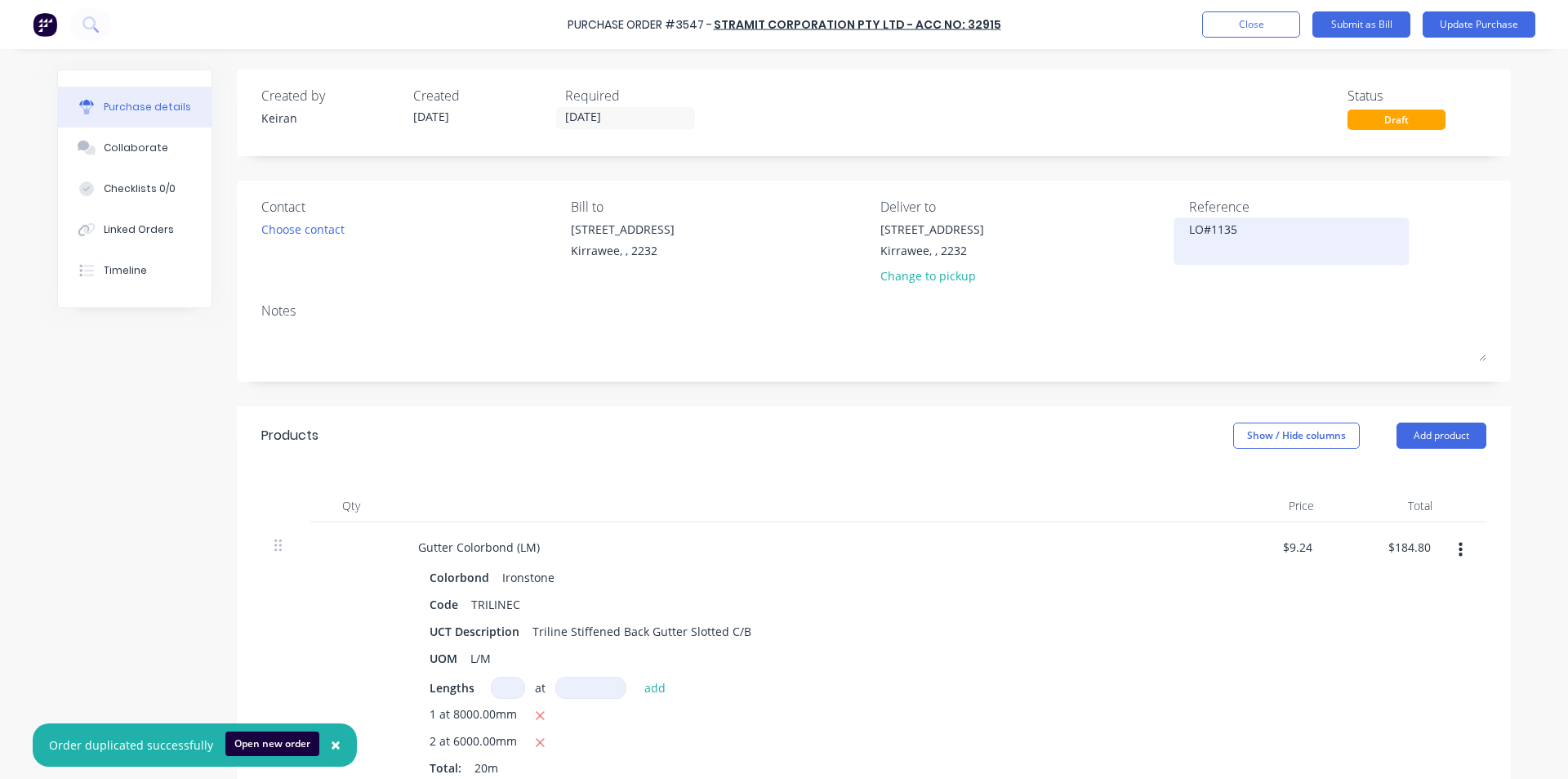
click at [1189, 231] on textarea "LO#1135" at bounding box center [1291, 239] width 204 height 36
type textarea "114056504LO#1135"
type textarea "x"
type textarea "114056504 LO#1135"
type textarea "x"
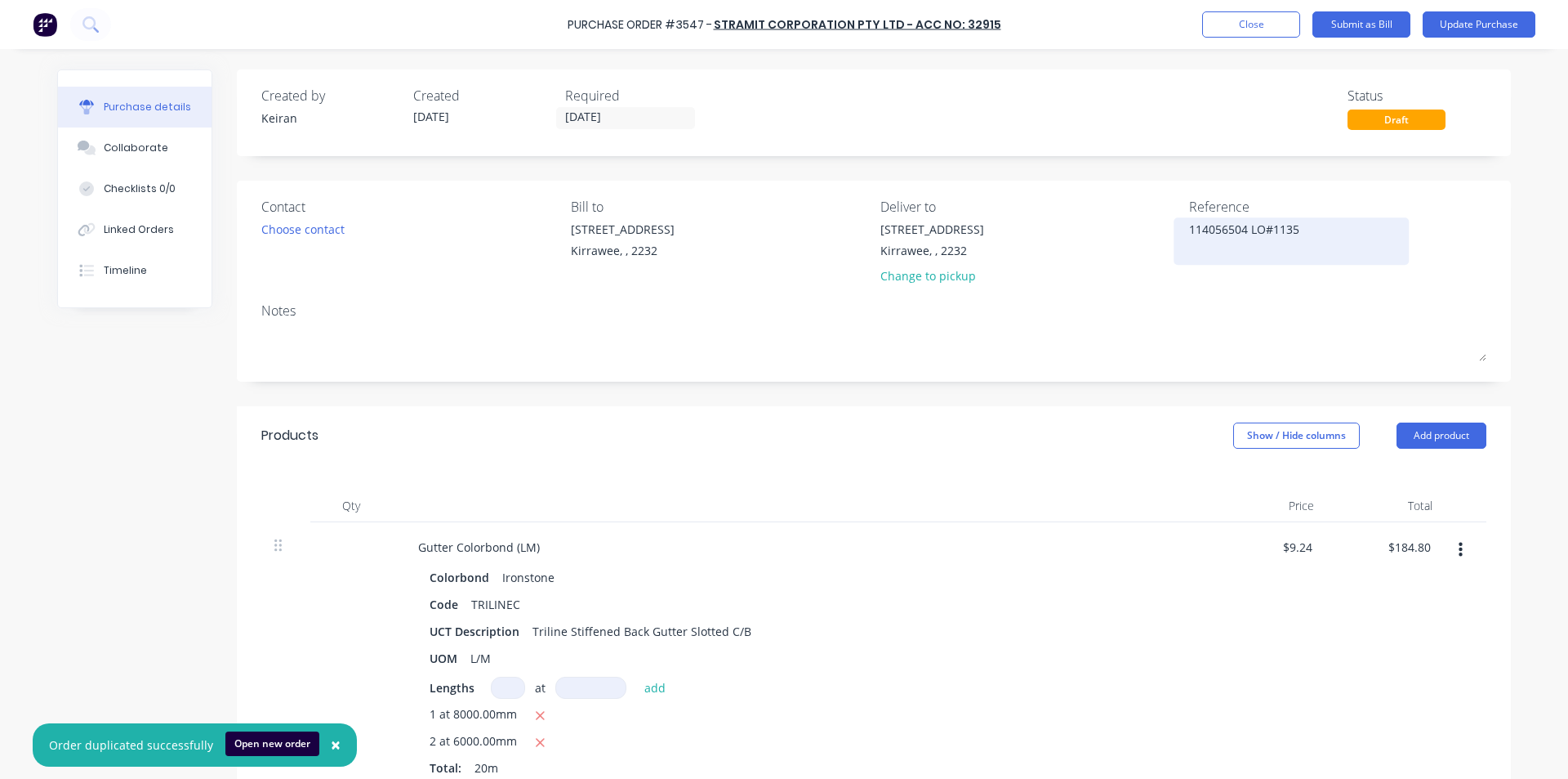
type textarea "114056504 -LO#1135"
type textarea "x"
type textarea "114056504 - LO#1135"
type textarea "x"
type textarea "114056504 - LO#1135"
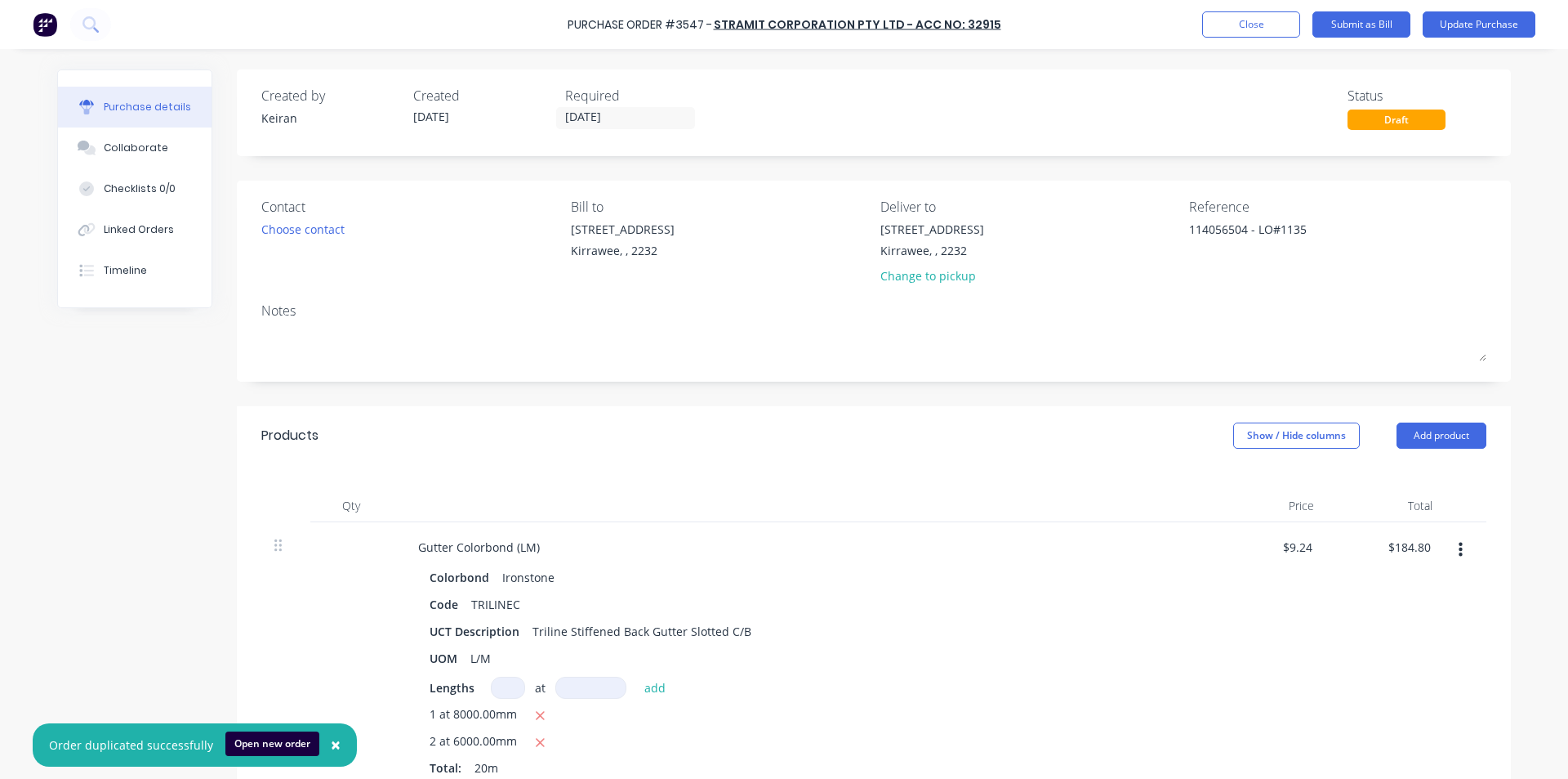
click at [815, 516] on div at bounding box center [800, 506] width 817 height 33
type textarea "x"
type input "184.80"
click at [1405, 545] on input "184.80" at bounding box center [1412, 547] width 44 height 24
type textarea "x"
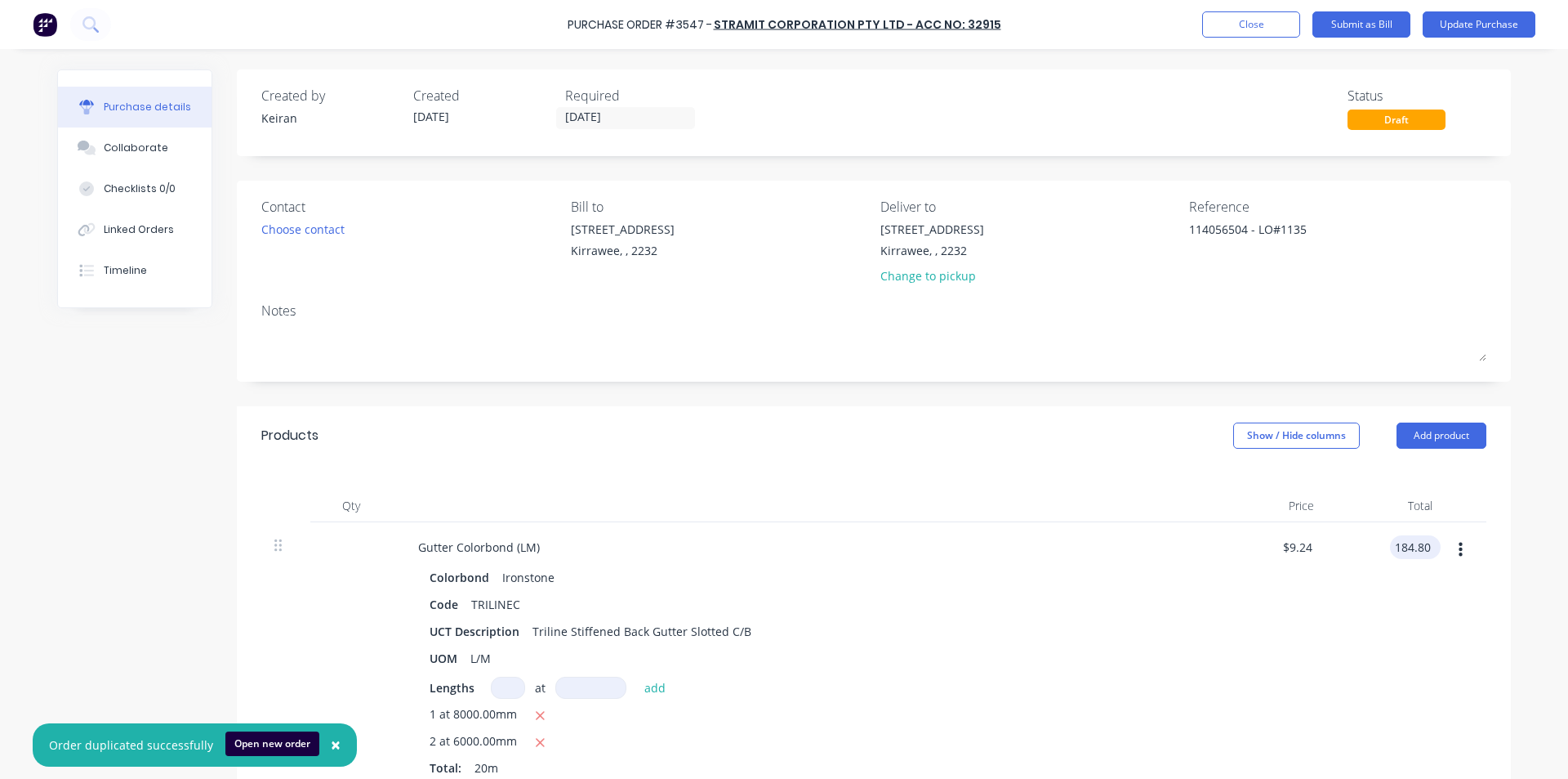
click at [1405, 545] on input "184.80" at bounding box center [1412, 547] width 44 height 24
type input "193.60"
type textarea "x"
type input "$9.68"
type input "$193.60"
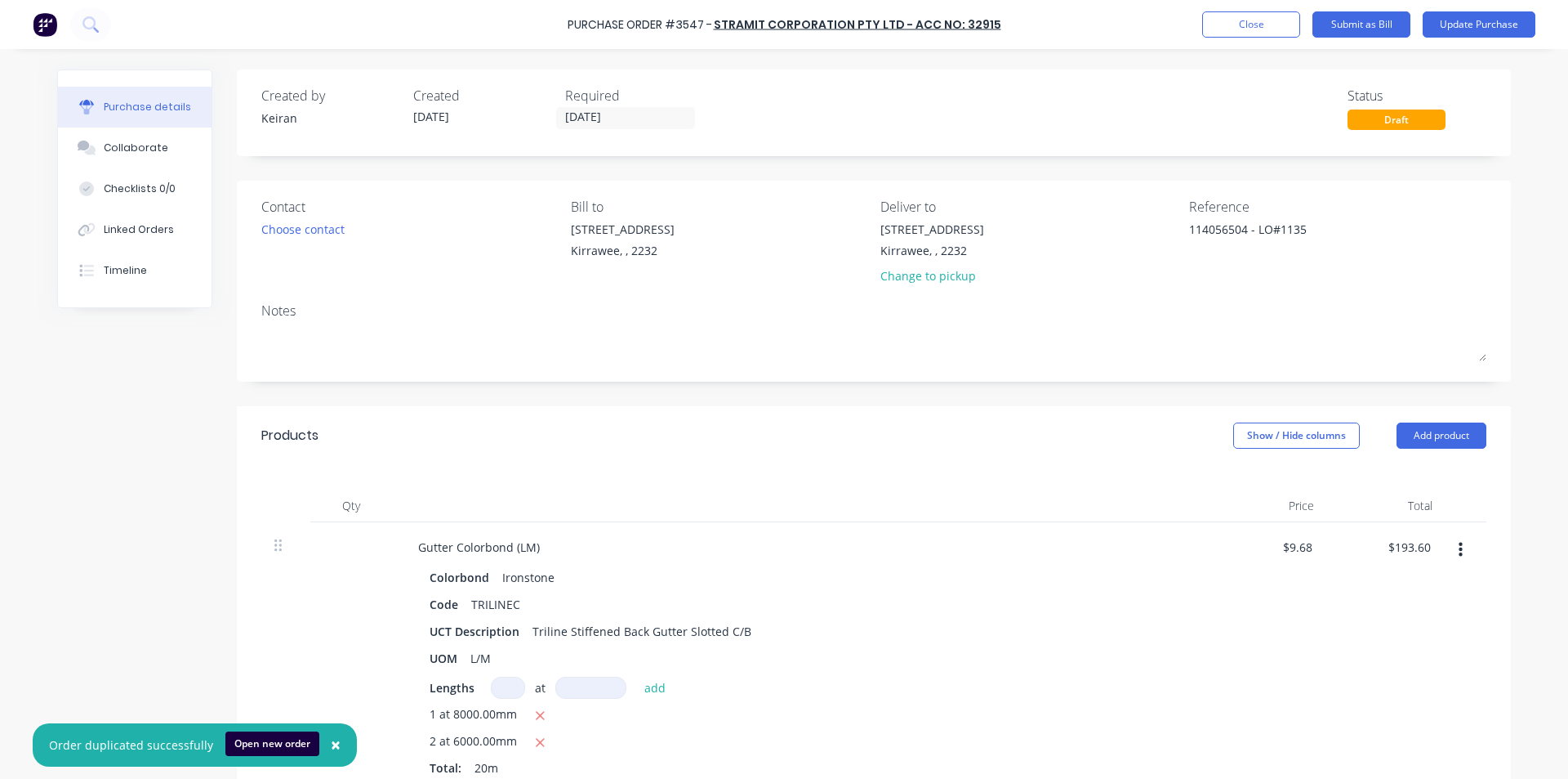
click at [1327, 650] on div "$193.60 $193.60" at bounding box center [1386, 659] width 118 height 275
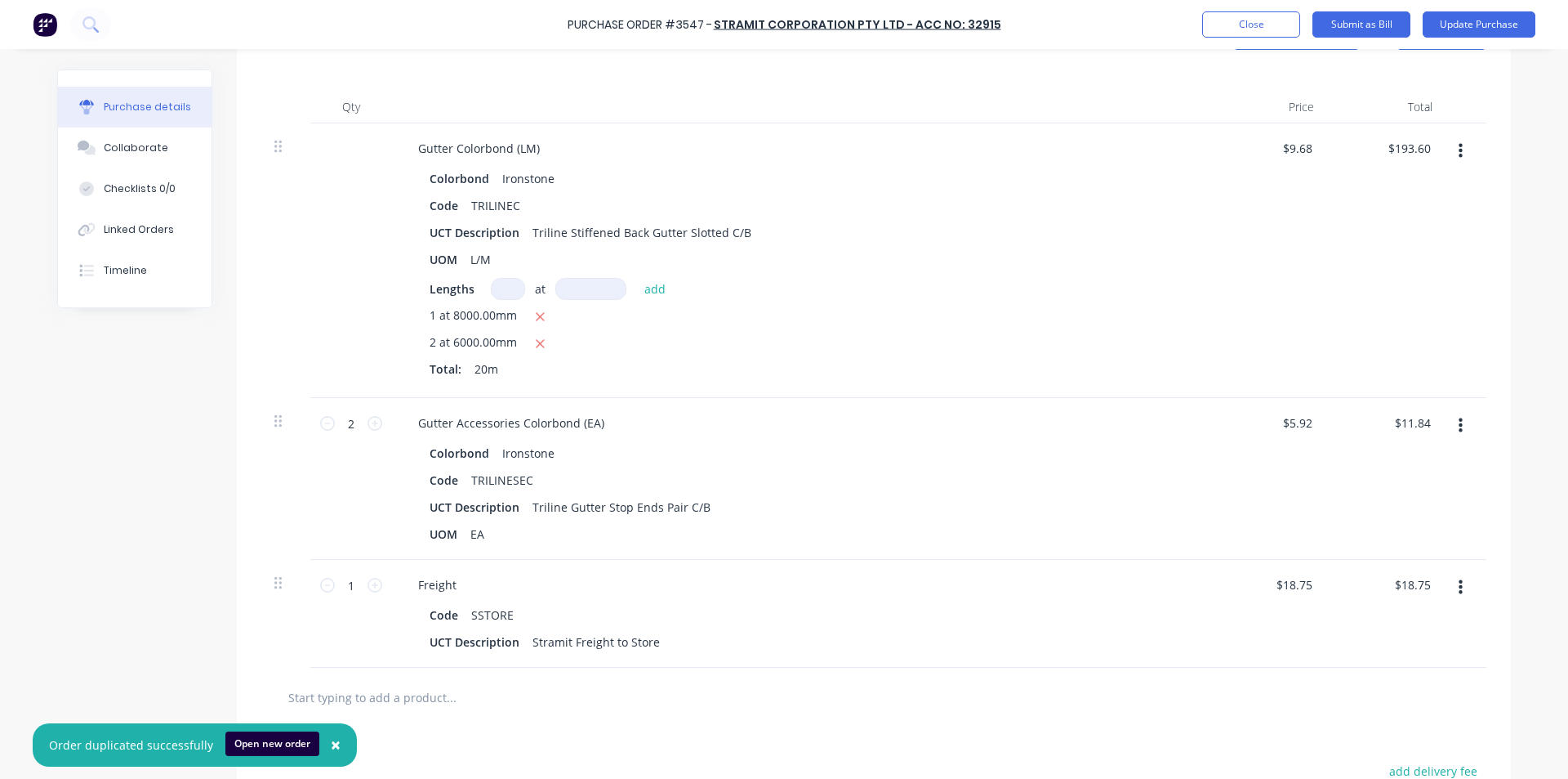
scroll to position [409, 0]
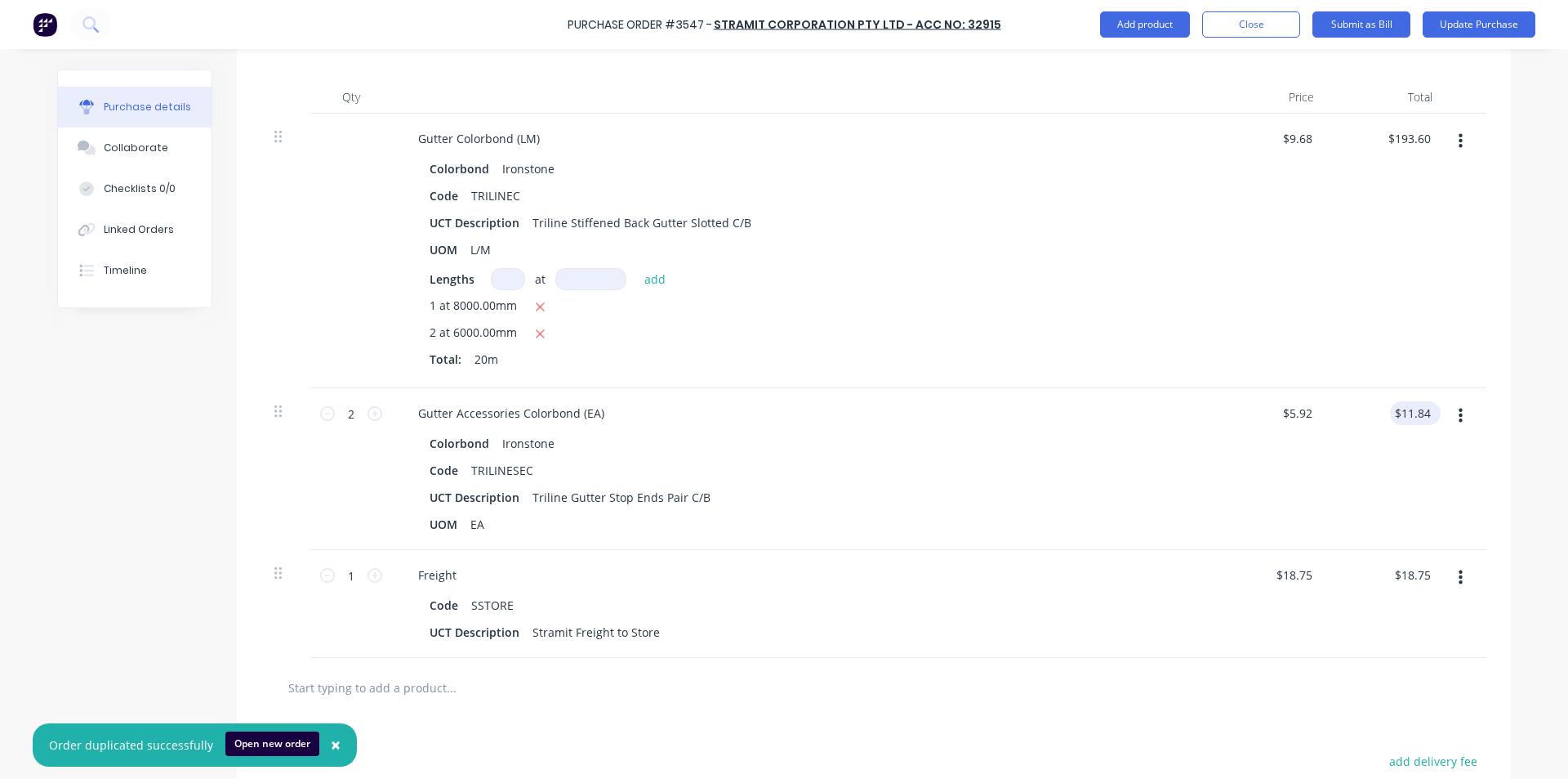
type textarea "x"
type input "11.84"
click at [1411, 417] on input "11.84" at bounding box center [1414, 413] width 37 height 24
click at [1415, 414] on input "11.84" at bounding box center [1414, 413] width 37 height 24
type textarea "x"
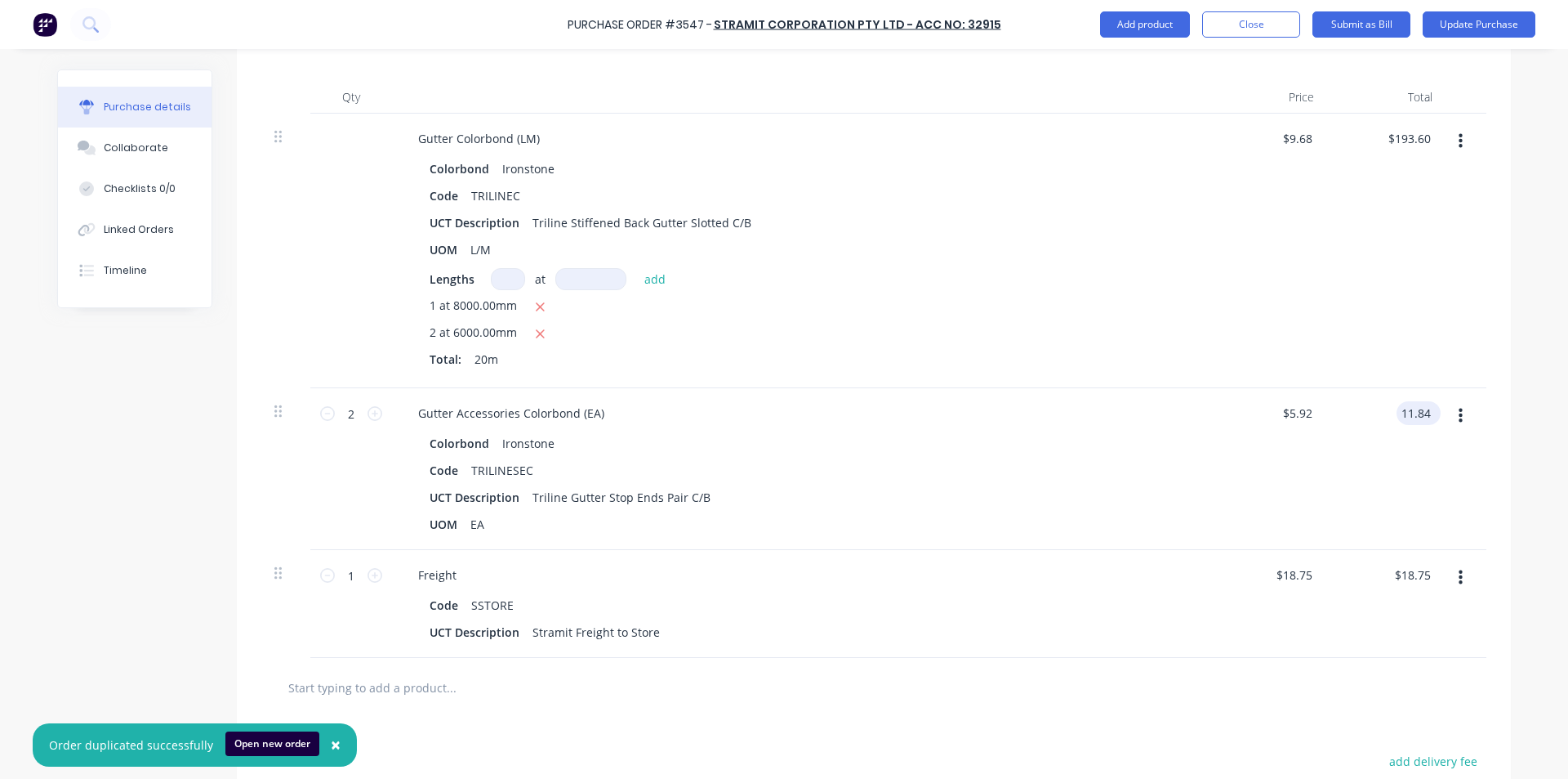
click at [1415, 414] on input "11.84" at bounding box center [1414, 413] width 37 height 24
type input "12.40"
type textarea "x"
type input "$6.20"
type input "$12.40"
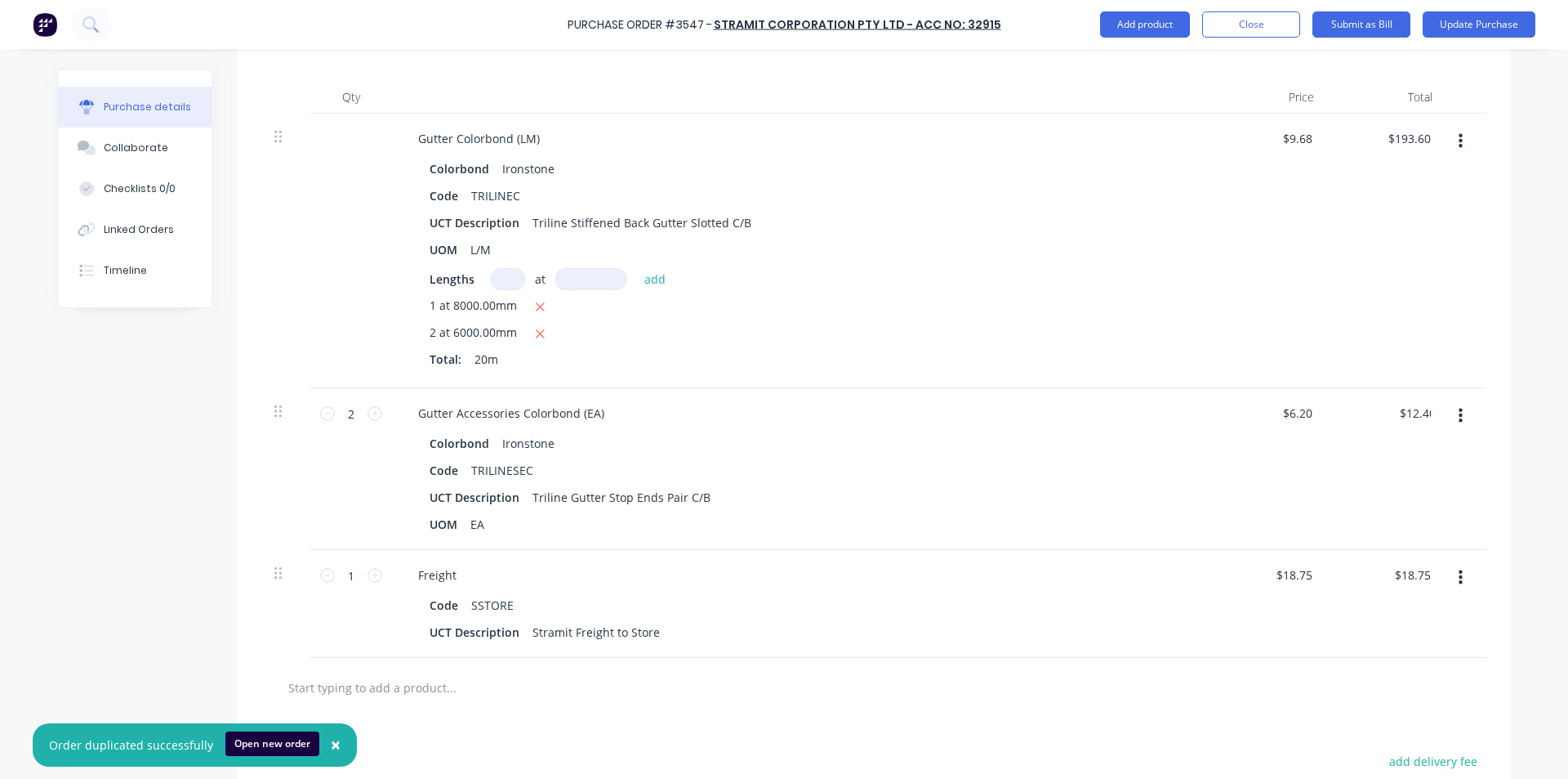
click at [1194, 570] on div "Freight Code SSTORE UCT Description Stramit Freight to Store" at bounding box center [800, 604] width 817 height 108
type textarea "x"
type input "18.75"
click at [1401, 579] on input "18.75" at bounding box center [1414, 575] width 37 height 24
type textarea "x"
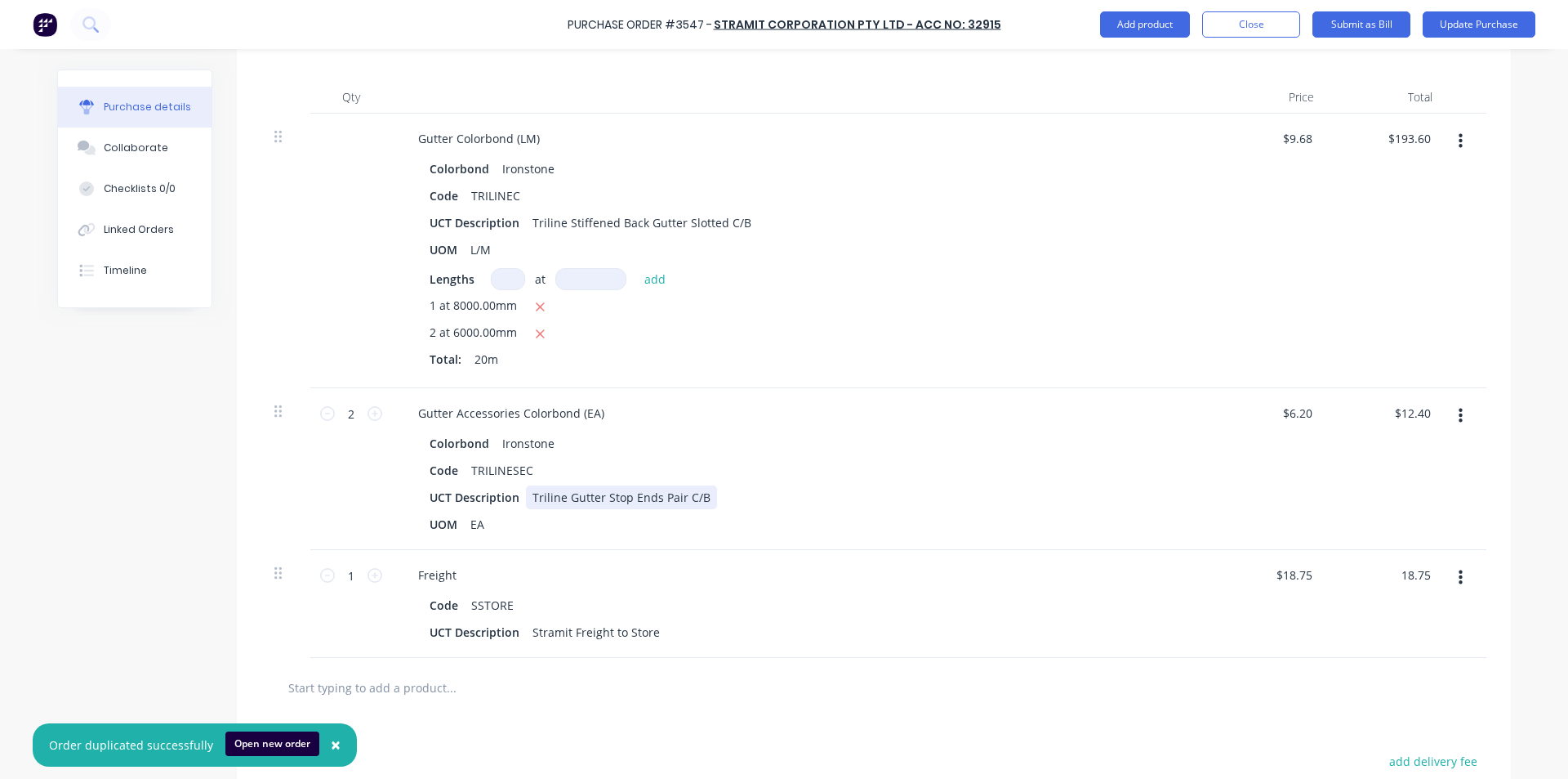
type input "$18.75"
click at [943, 509] on div "UCT Description Triline Gutter Stop Ends Pair C/B" at bounding box center [797, 497] width 748 height 24
click at [998, 437] on div "Colorbond Ironstone" at bounding box center [800, 443] width 741 height 24
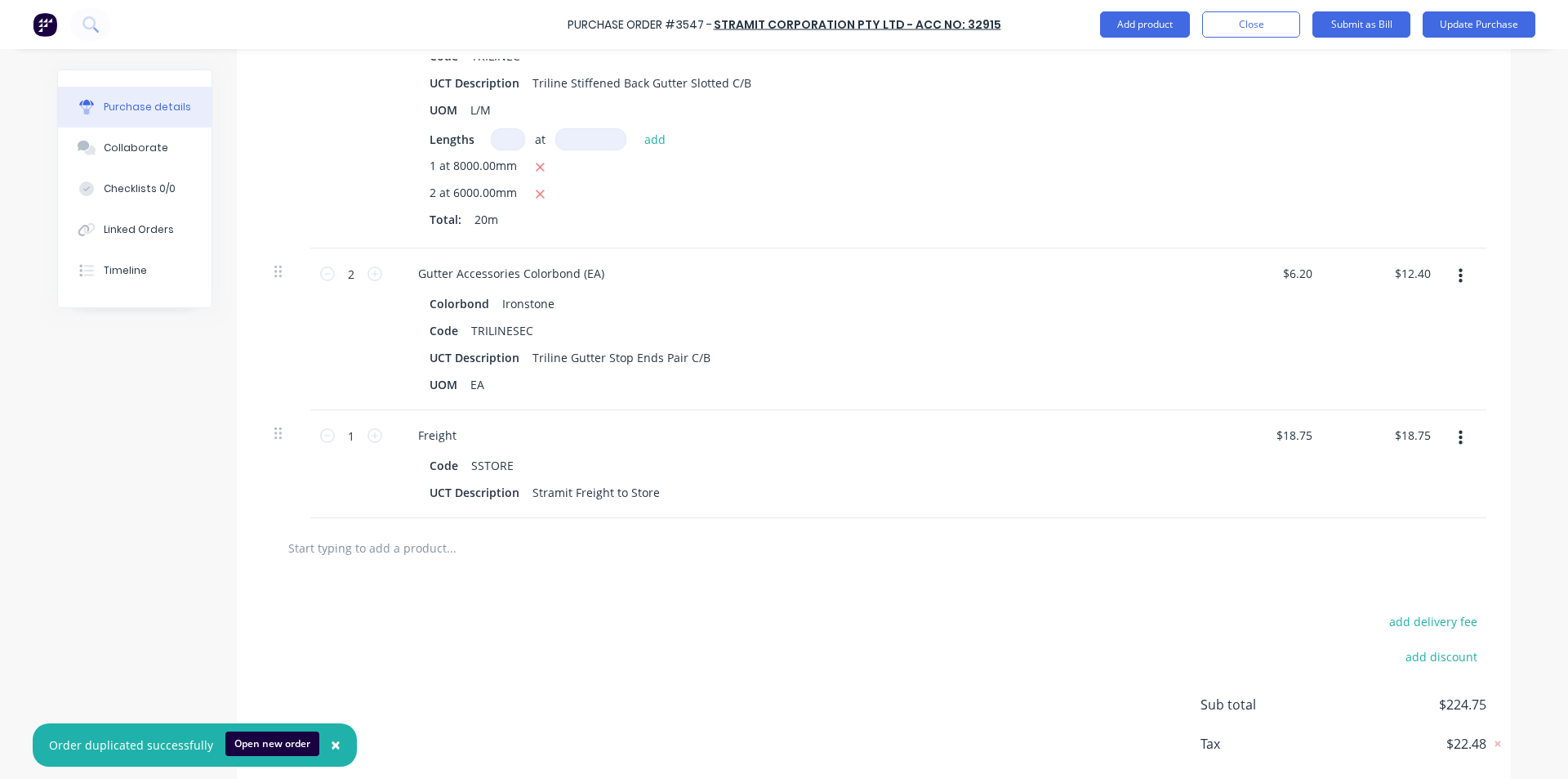
scroll to position [469, 0]
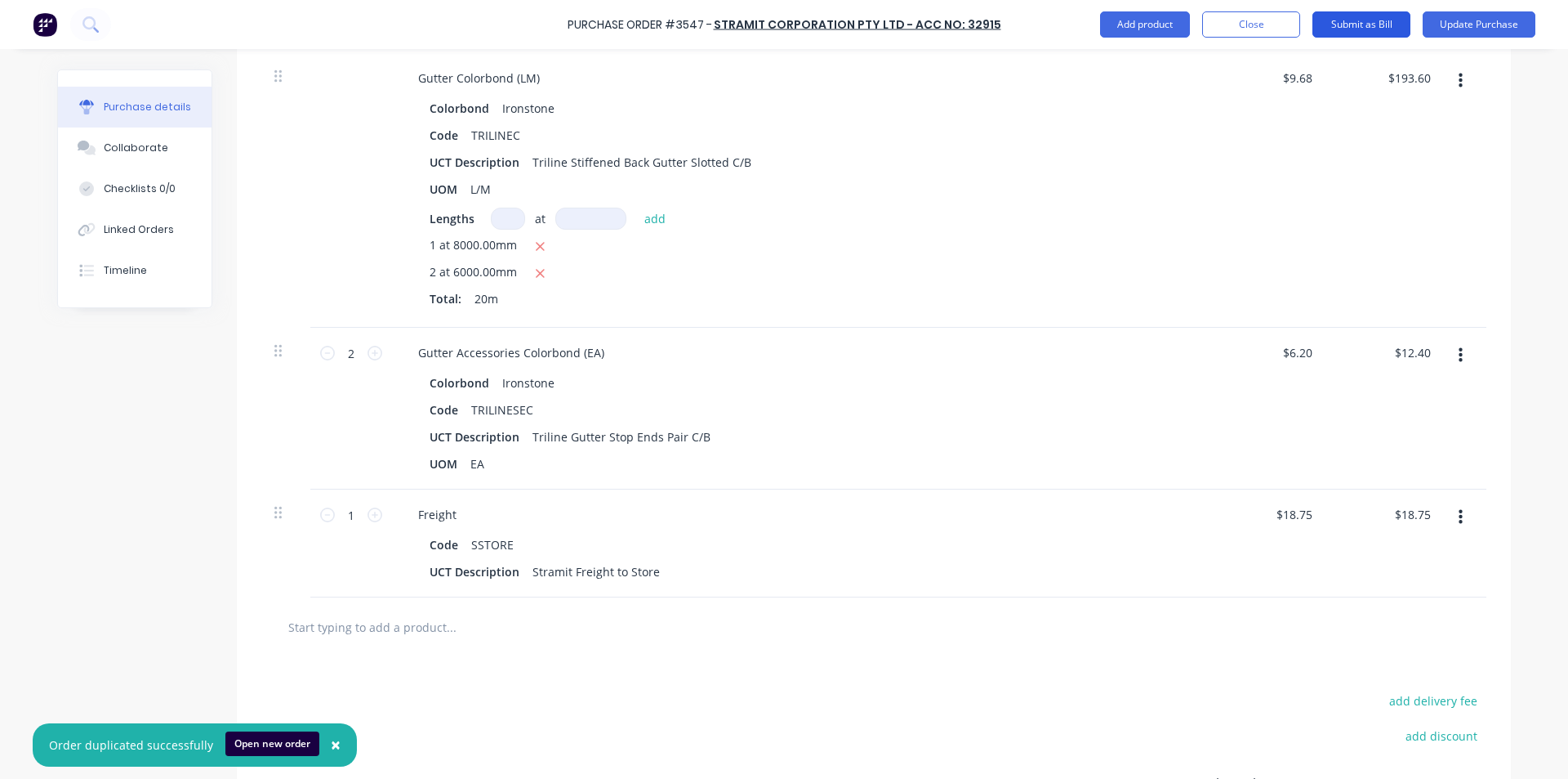
click at [1364, 24] on button "Submit as Bill" at bounding box center [1361, 25] width 98 height 26
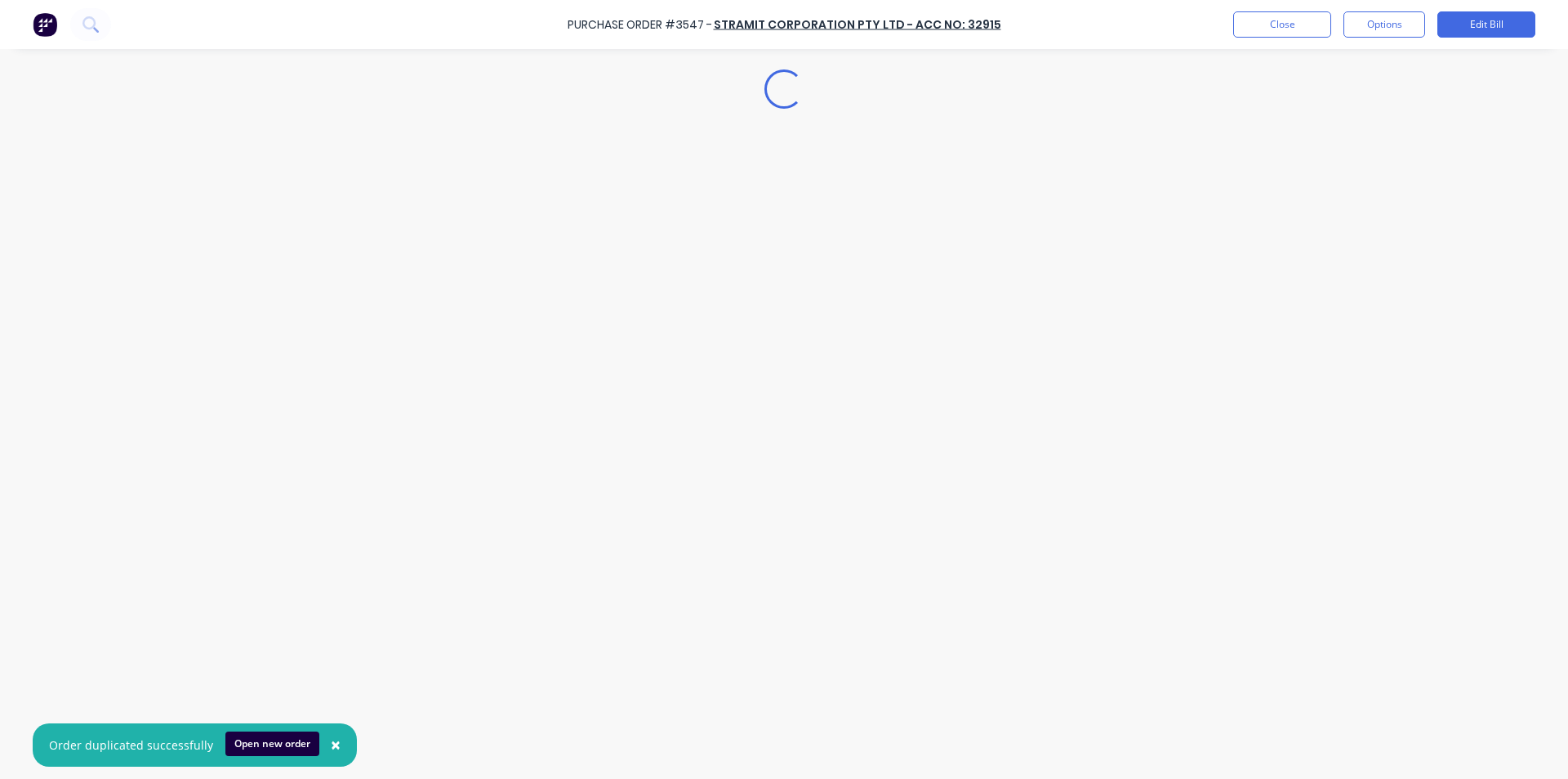
scroll to position [0, 0]
type textarea "x"
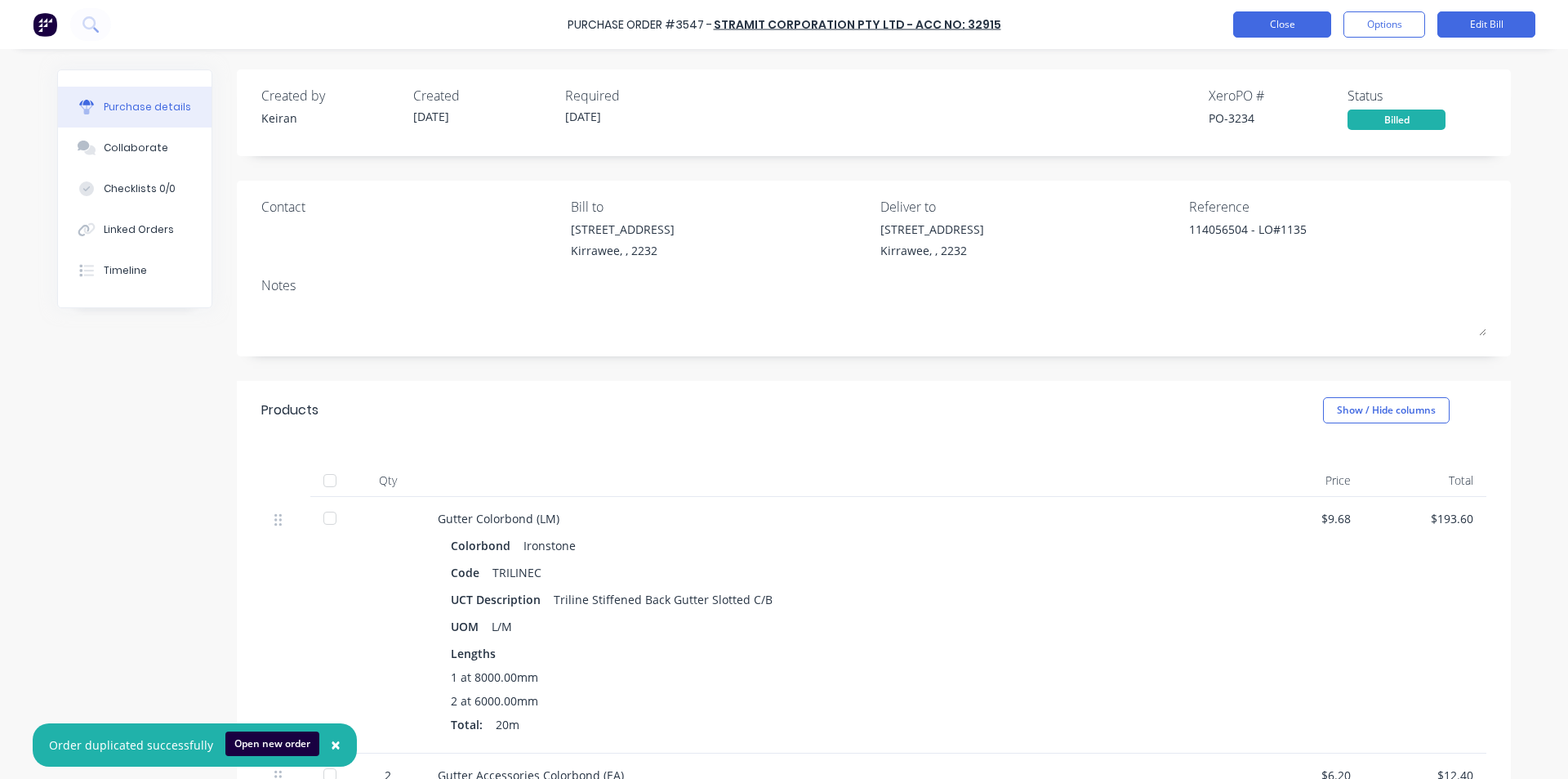
click at [1286, 22] on button "Close" at bounding box center [1282, 25] width 98 height 26
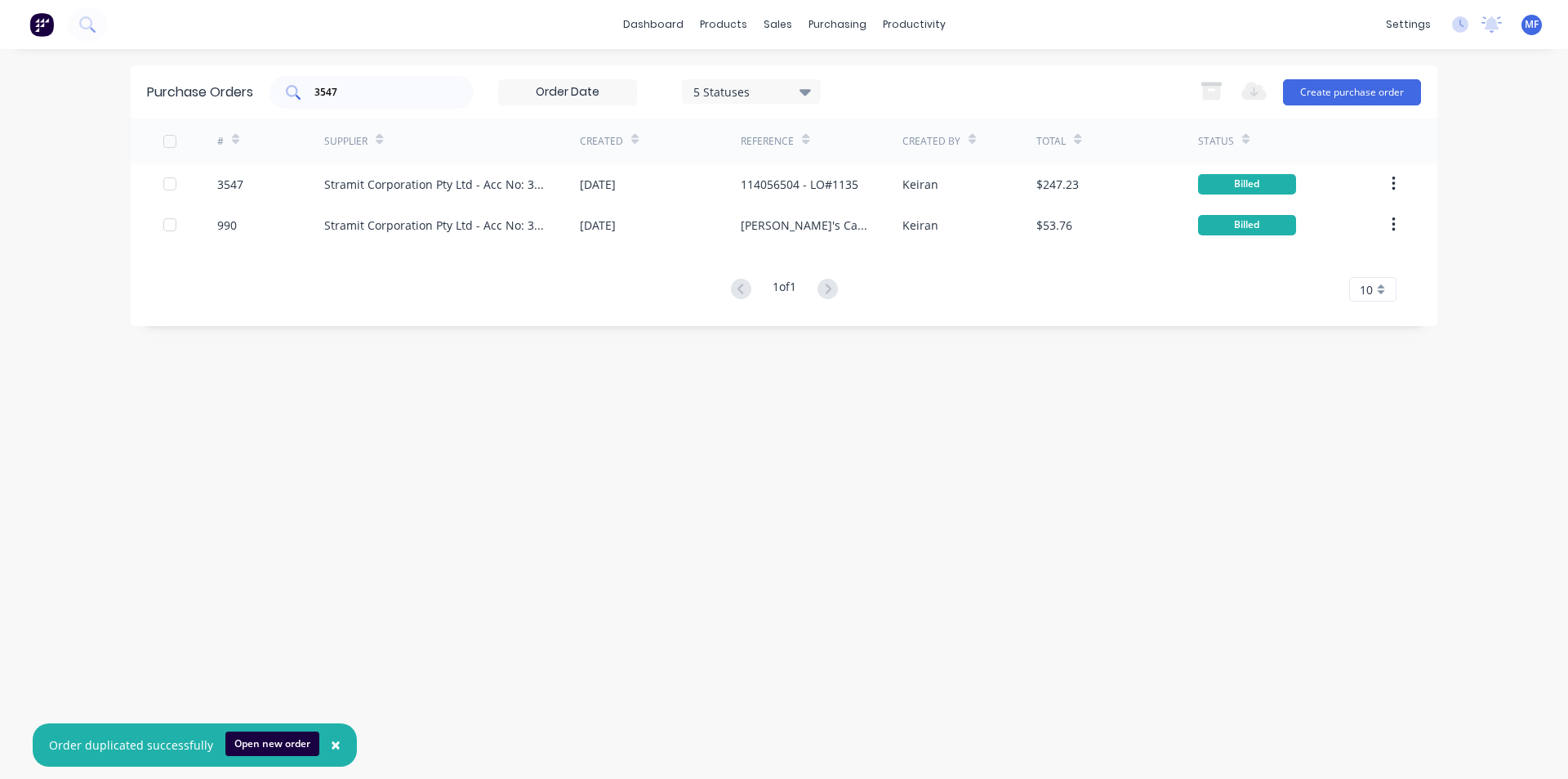
click at [380, 103] on div "3547" at bounding box center [371, 93] width 204 height 33
click at [379, 103] on div "3547" at bounding box center [371, 93] width 204 height 33
click at [355, 90] on input "3547" at bounding box center [380, 93] width 136 height 17
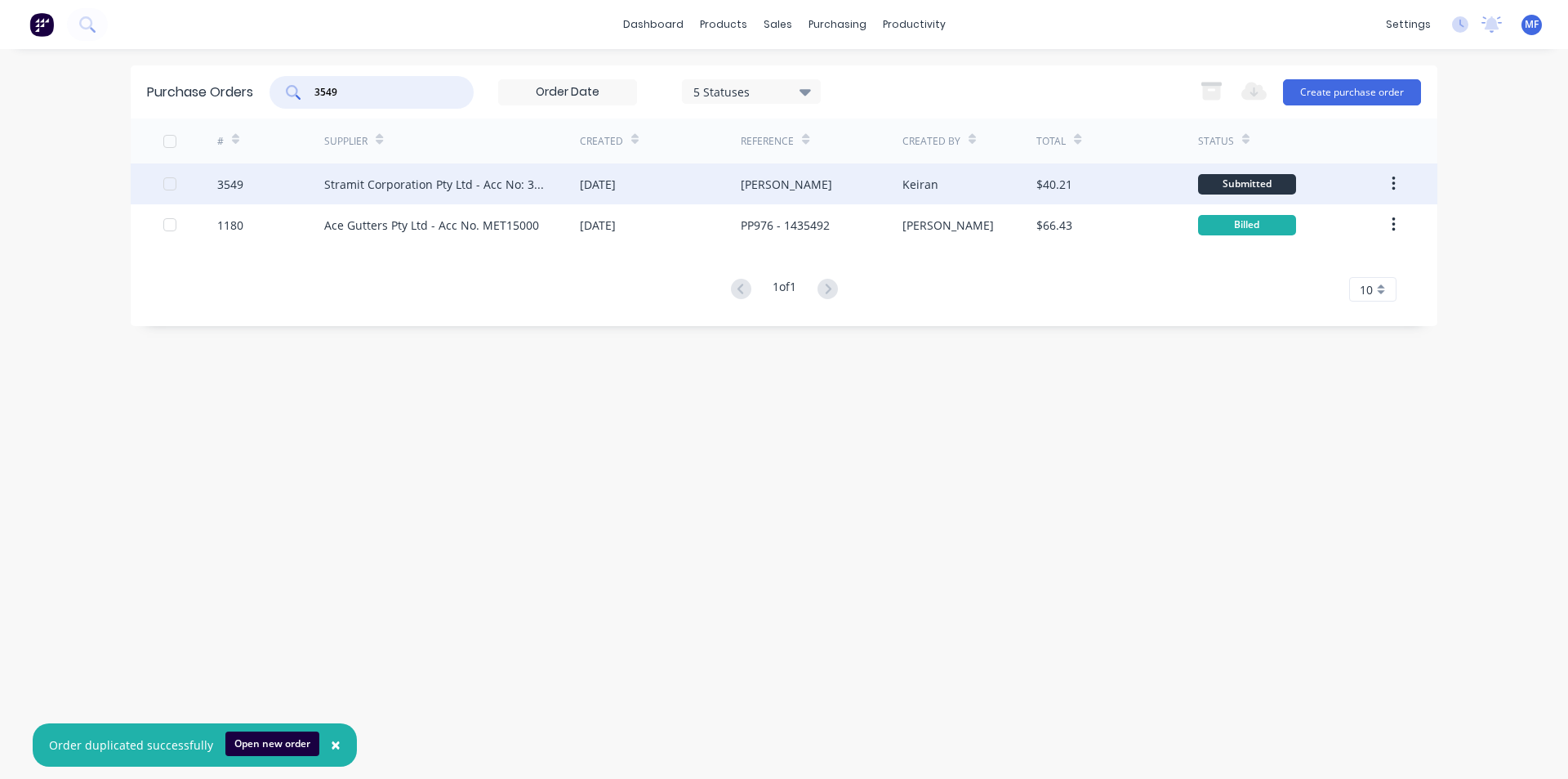
type input "3549"
click at [367, 192] on div "Stramit Corporation Pty Ltd - Acc No: 32915" at bounding box center [436, 184] width 223 height 17
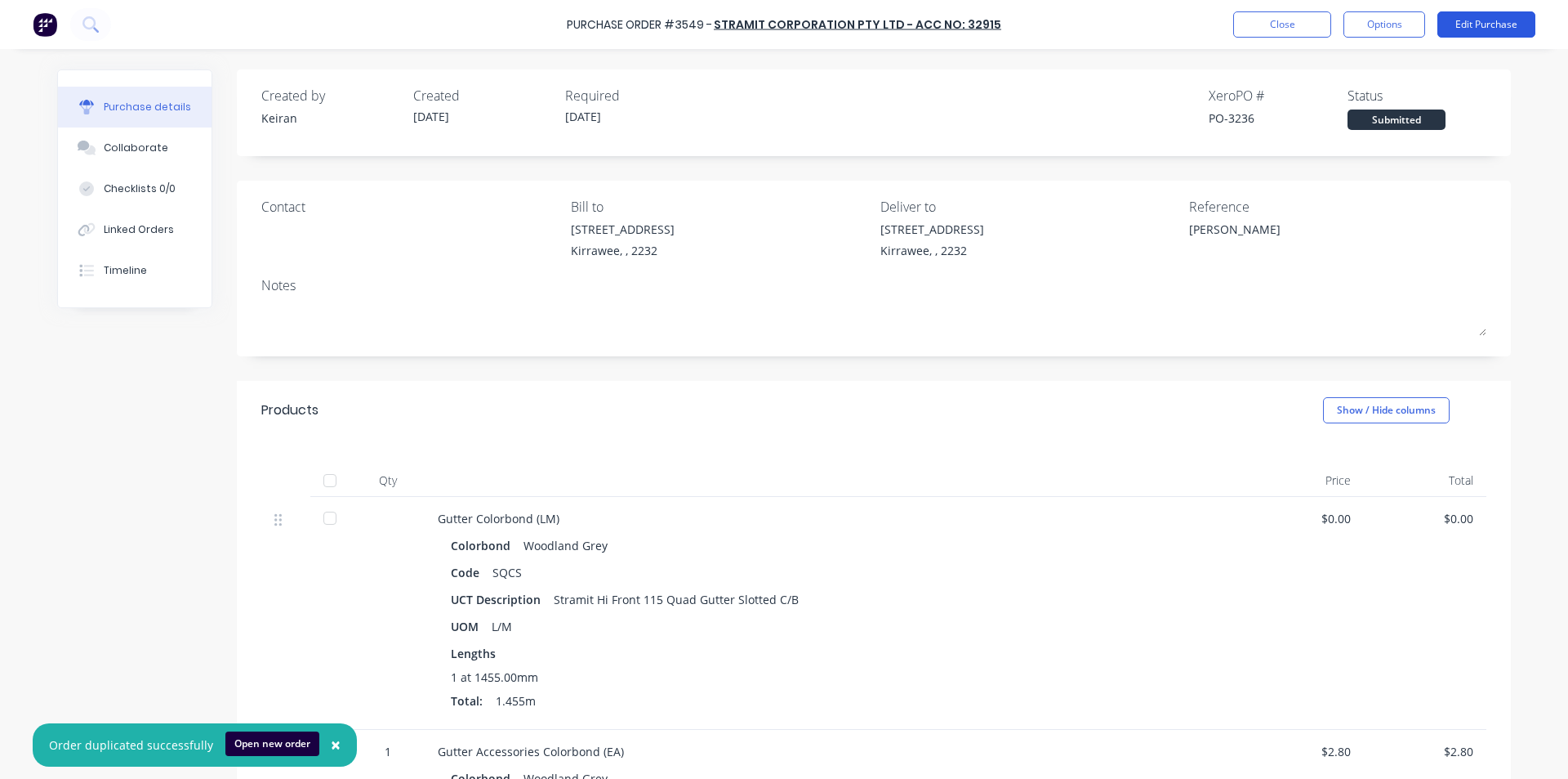
click at [1484, 28] on button "Edit Purchase" at bounding box center [1486, 25] width 98 height 26
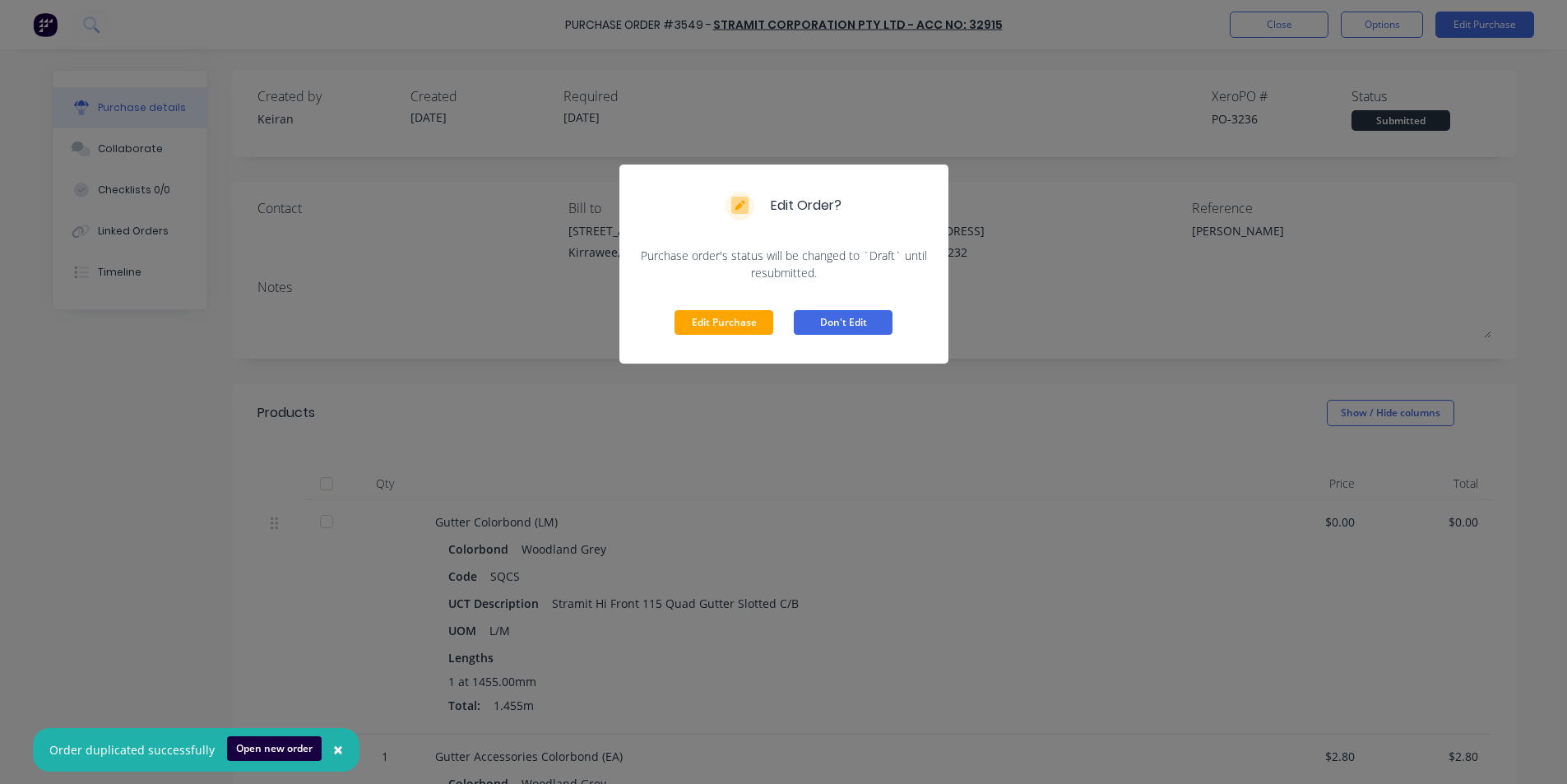
drag, startPoint x: 729, startPoint y: 325, endPoint x: 874, endPoint y: 291, distance: 148.9
click at [728, 325] on button "Edit Purchase" at bounding box center [724, 322] width 99 height 25
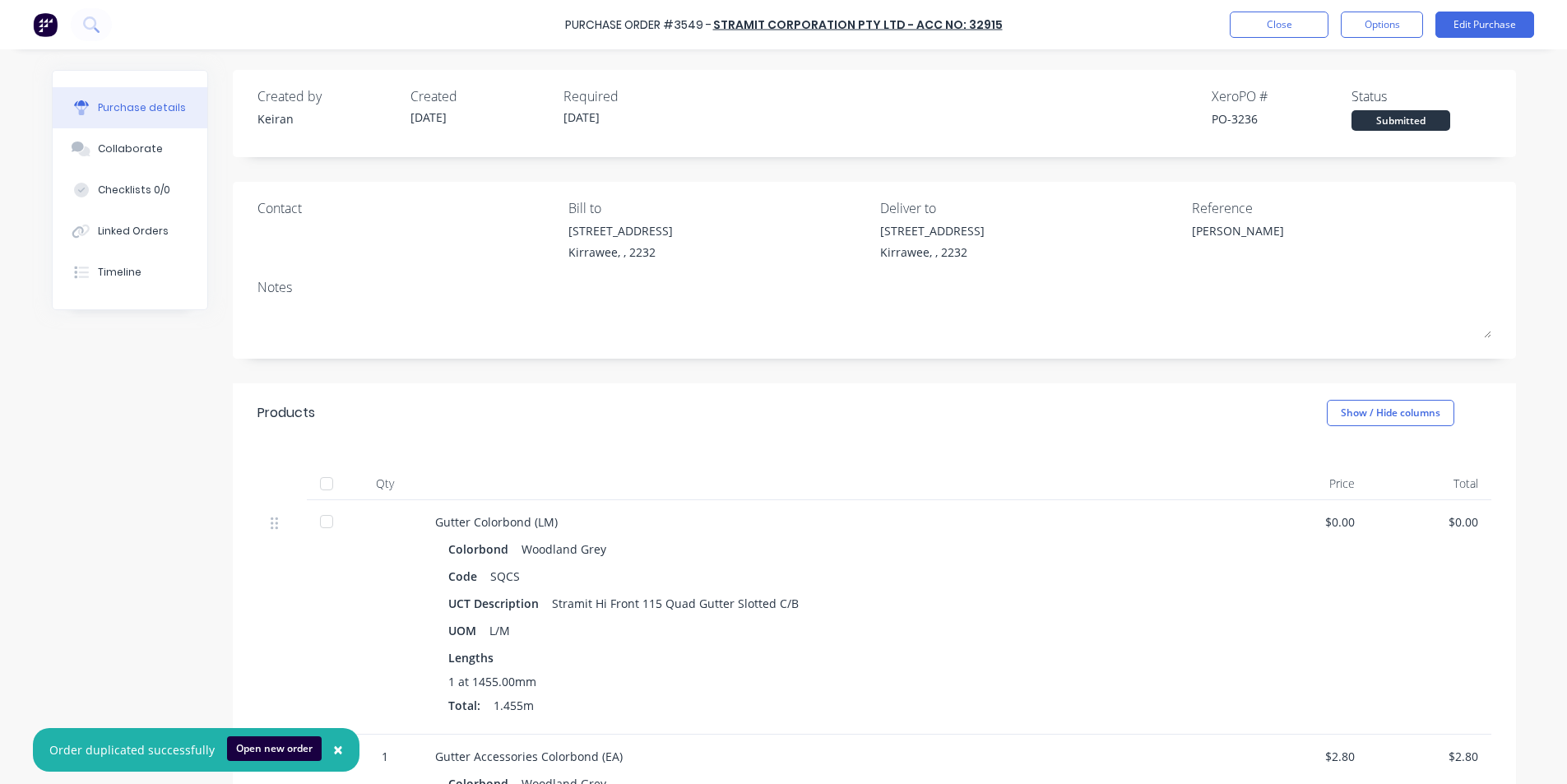
type textarea "x"
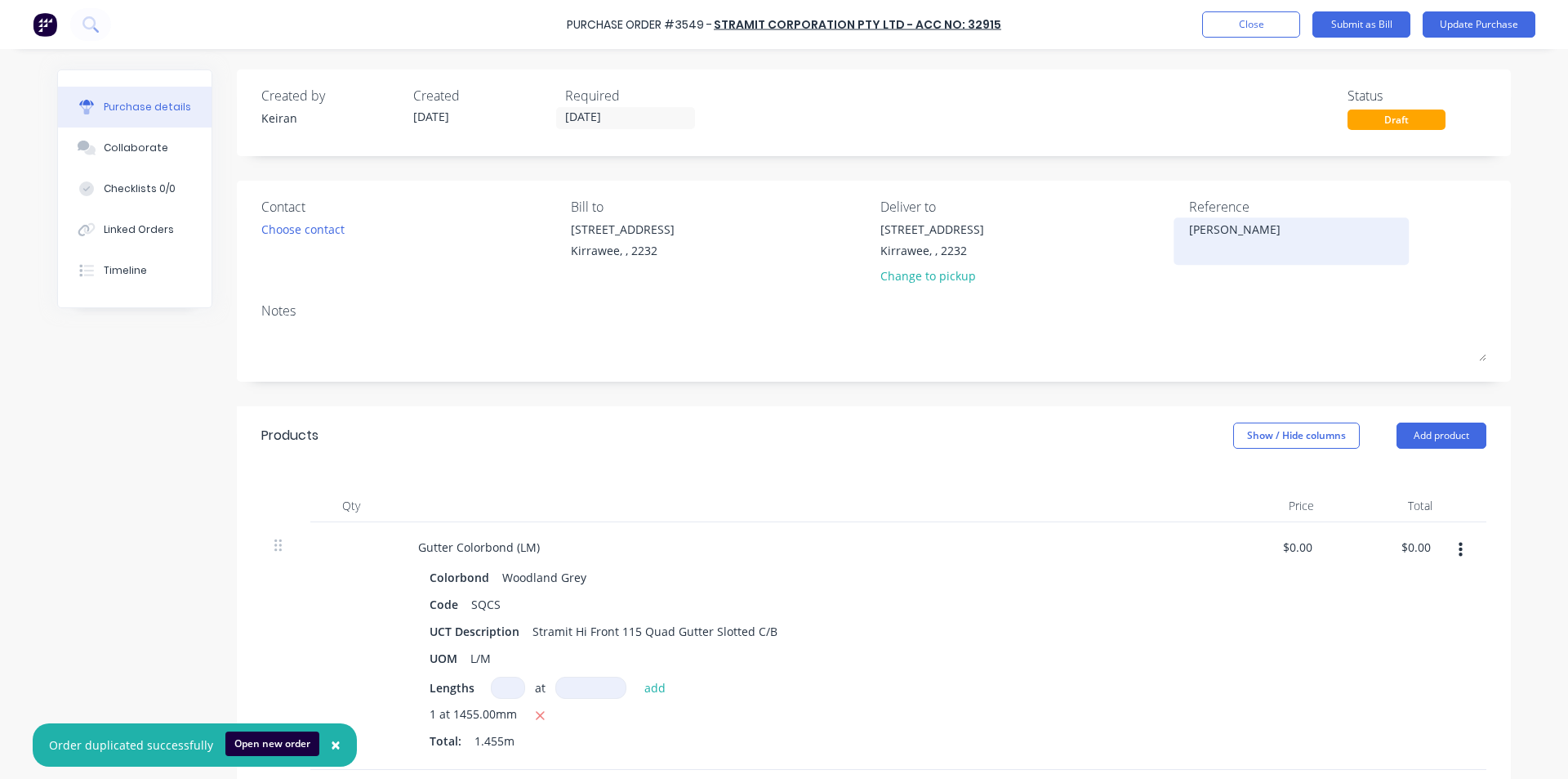
click at [1189, 225] on textarea "[PERSON_NAME]" at bounding box center [1291, 239] width 204 height 36
type textarea "11405Jake"
type textarea "x"
type textarea "11405Jake"
type textarea "x"
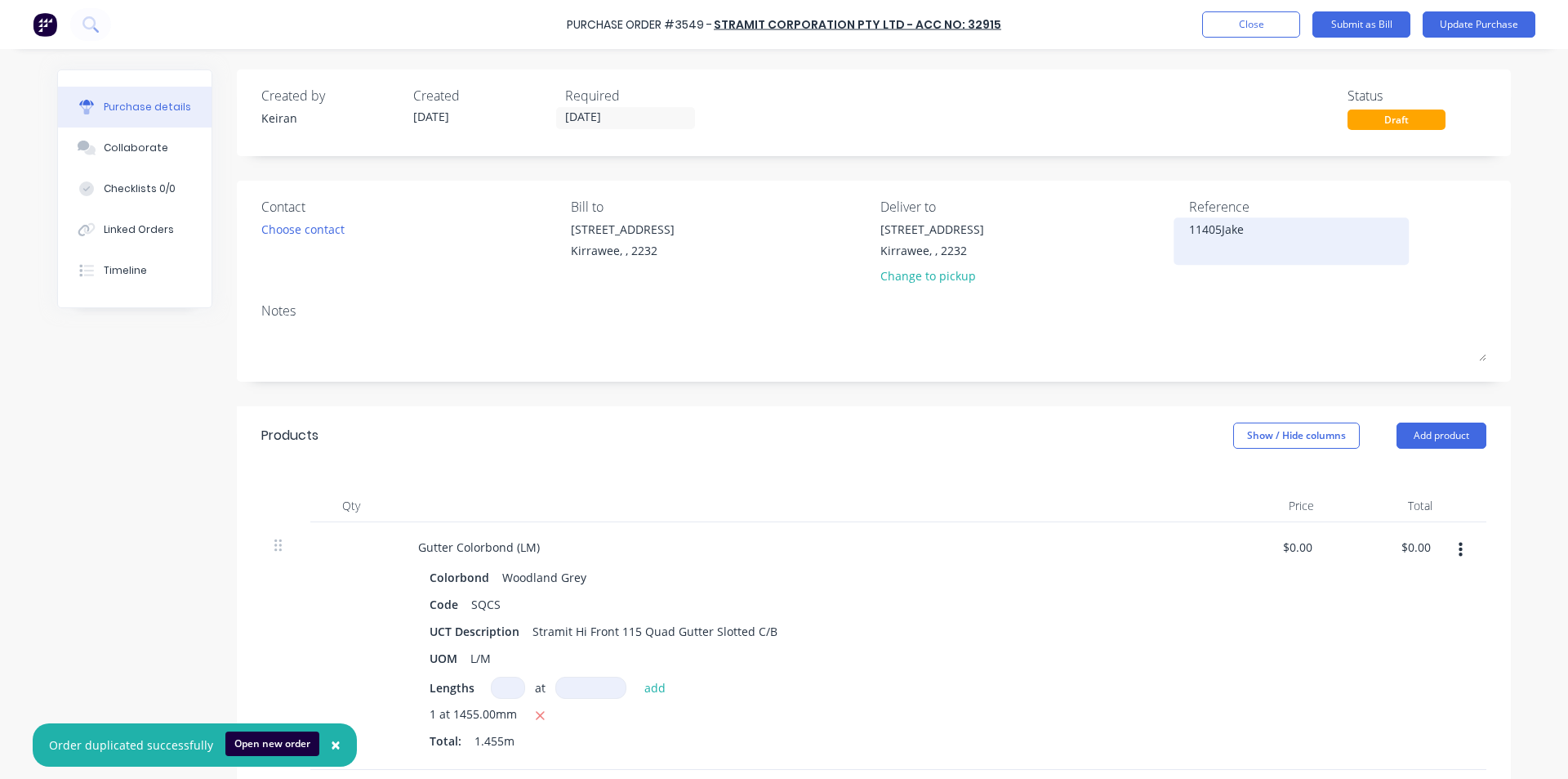
click at [1216, 230] on textarea "11405Jake" at bounding box center [1291, 239] width 204 height 36
type textarea "114056511 - [PERSON_NAME]"
